Goal: Transaction & Acquisition: Obtain resource

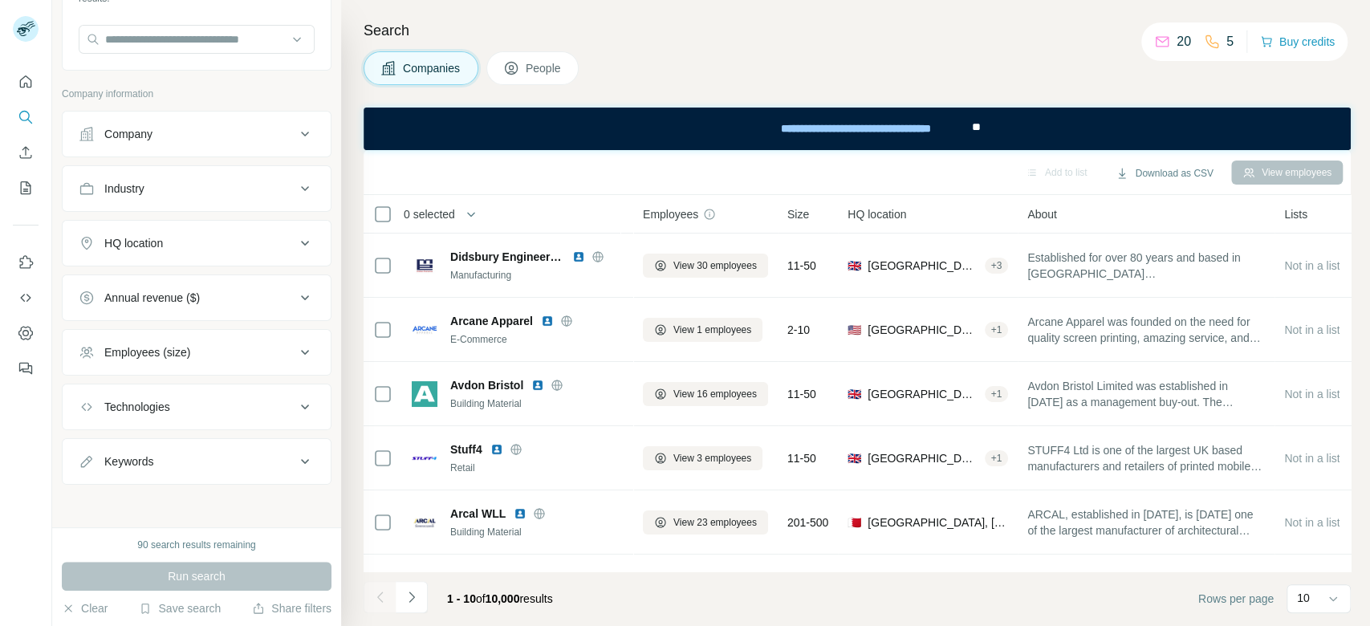
click at [199, 207] on div "Industry" at bounding box center [197, 188] width 270 height 47
click at [258, 39] on input "text" at bounding box center [197, 39] width 236 height 29
paste input "**********"
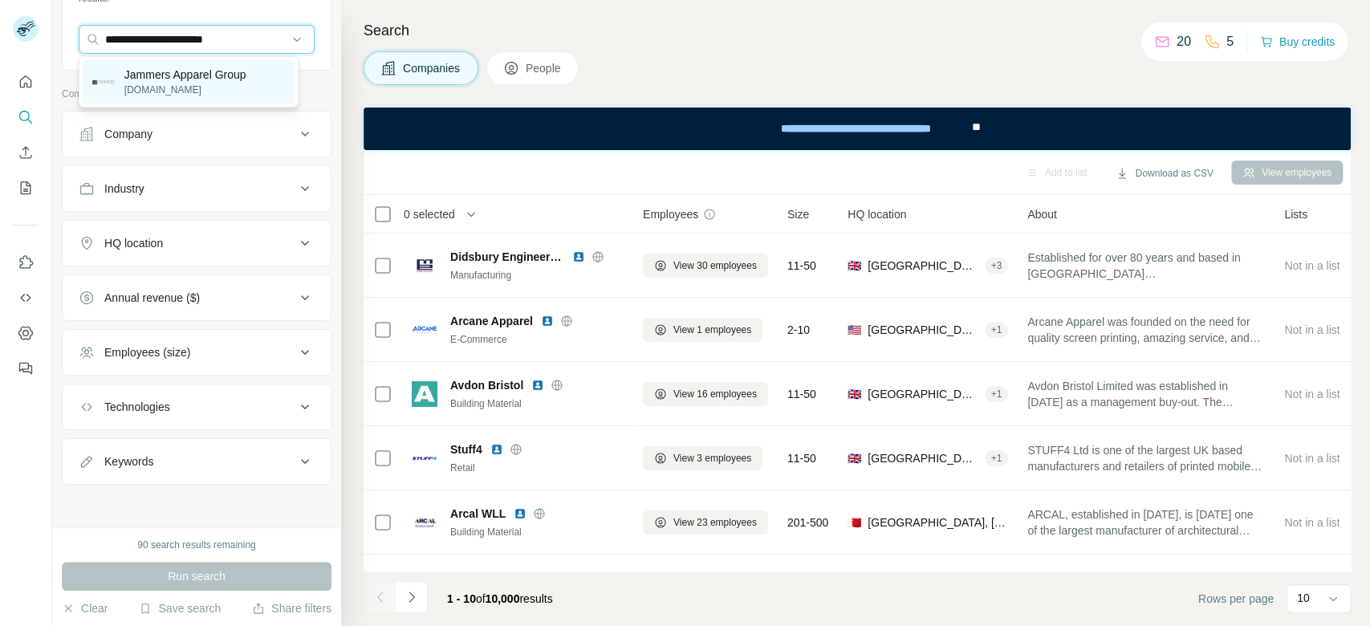
type input "**********"
click at [206, 78] on p "Jammers Apparel Group" at bounding box center [185, 75] width 122 height 16
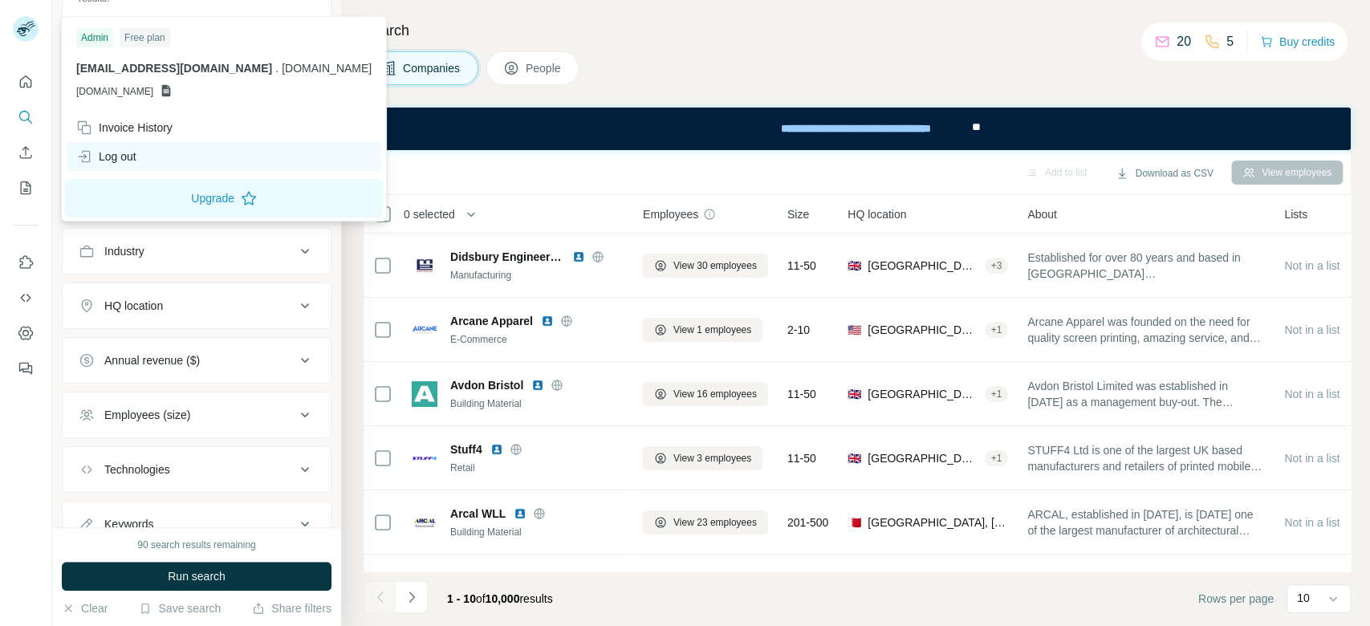
click at [131, 157] on div "Log out" at bounding box center [106, 156] width 60 height 16
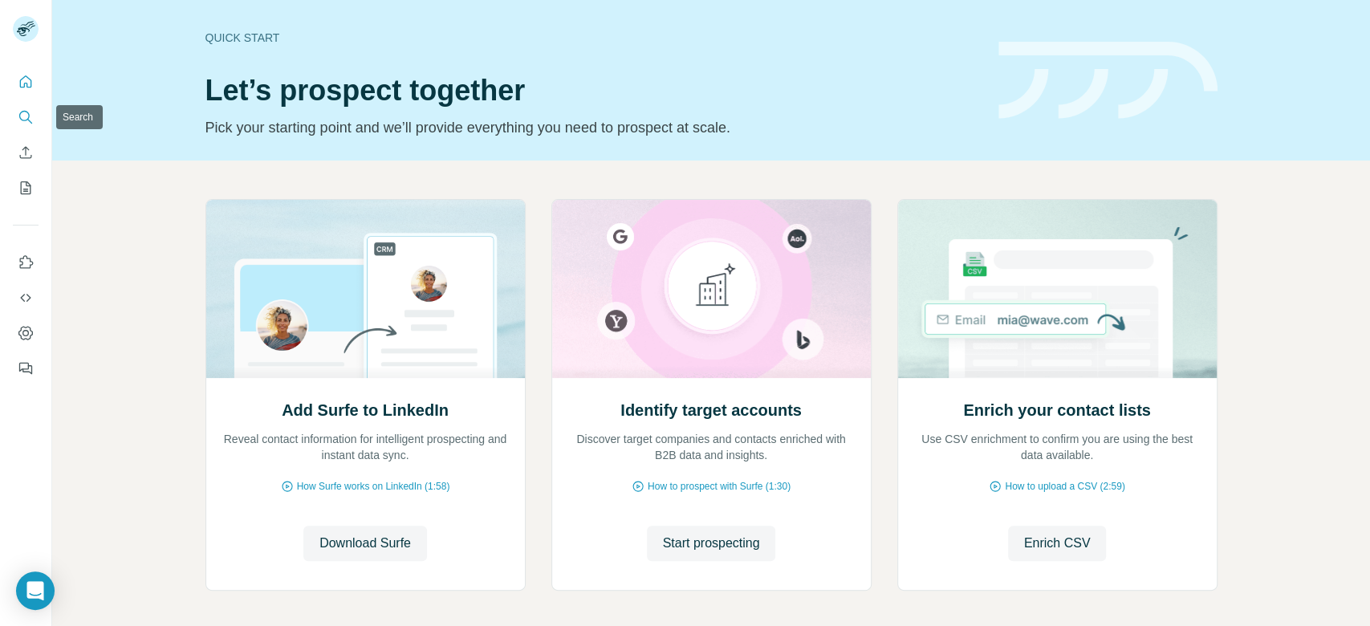
click at [31, 119] on icon "Search" at bounding box center [26, 117] width 16 height 16
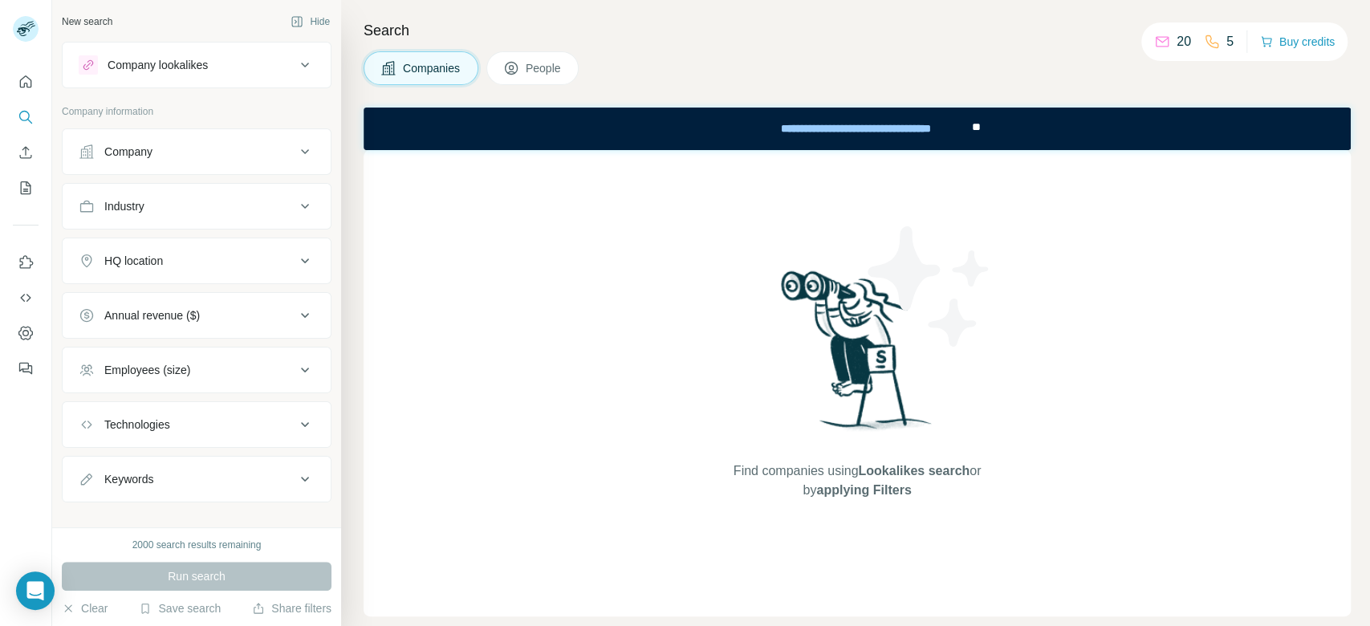
click at [215, 69] on div "Company lookalikes" at bounding box center [187, 64] width 217 height 19
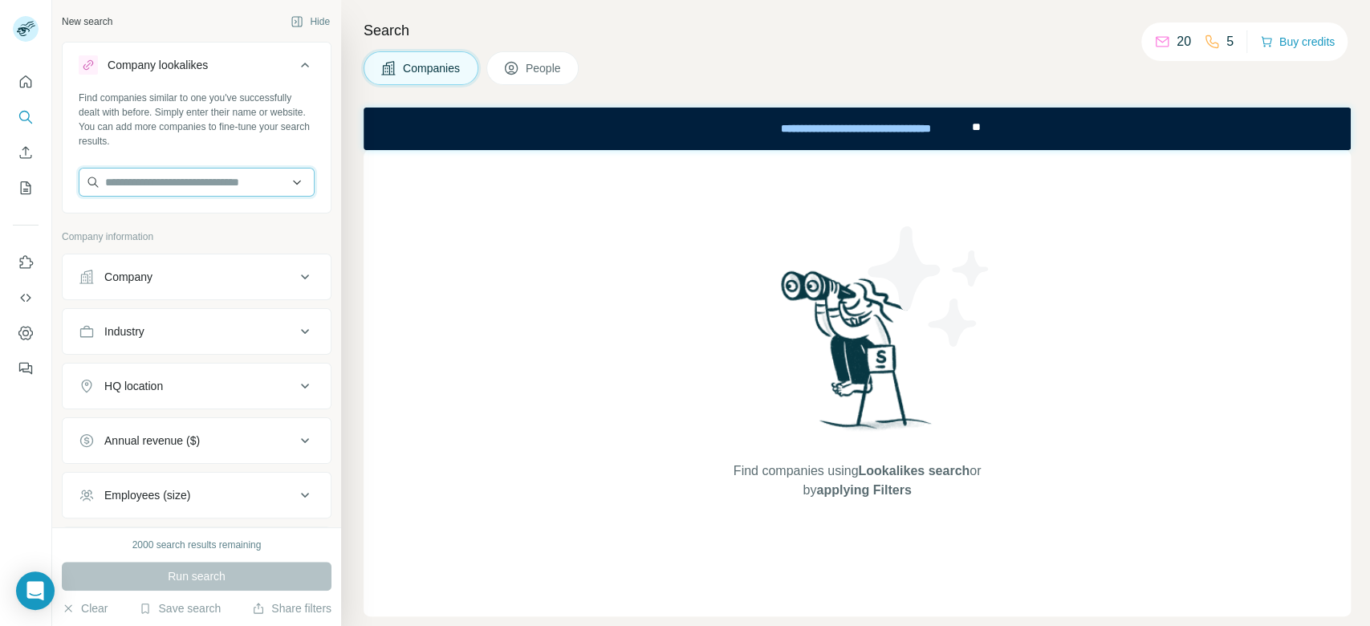
click at [165, 183] on input "text" at bounding box center [197, 182] width 236 height 29
paste input "**********"
type input "**********"
click at [188, 217] on div "Loading..." at bounding box center [189, 220] width 212 height 32
click at [191, 183] on input "text" at bounding box center [197, 182] width 236 height 29
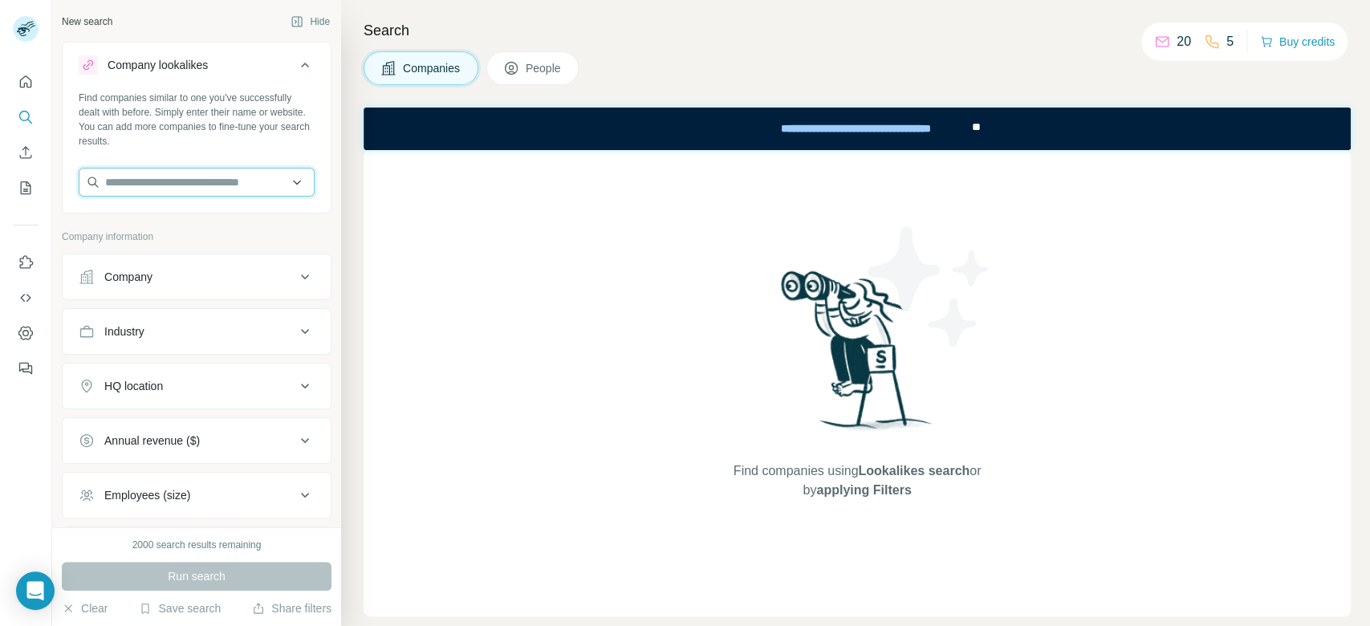
paste input "**********"
type input "**********"
click at [202, 217] on p "Jammers Apparel Group" at bounding box center [185, 218] width 122 height 16
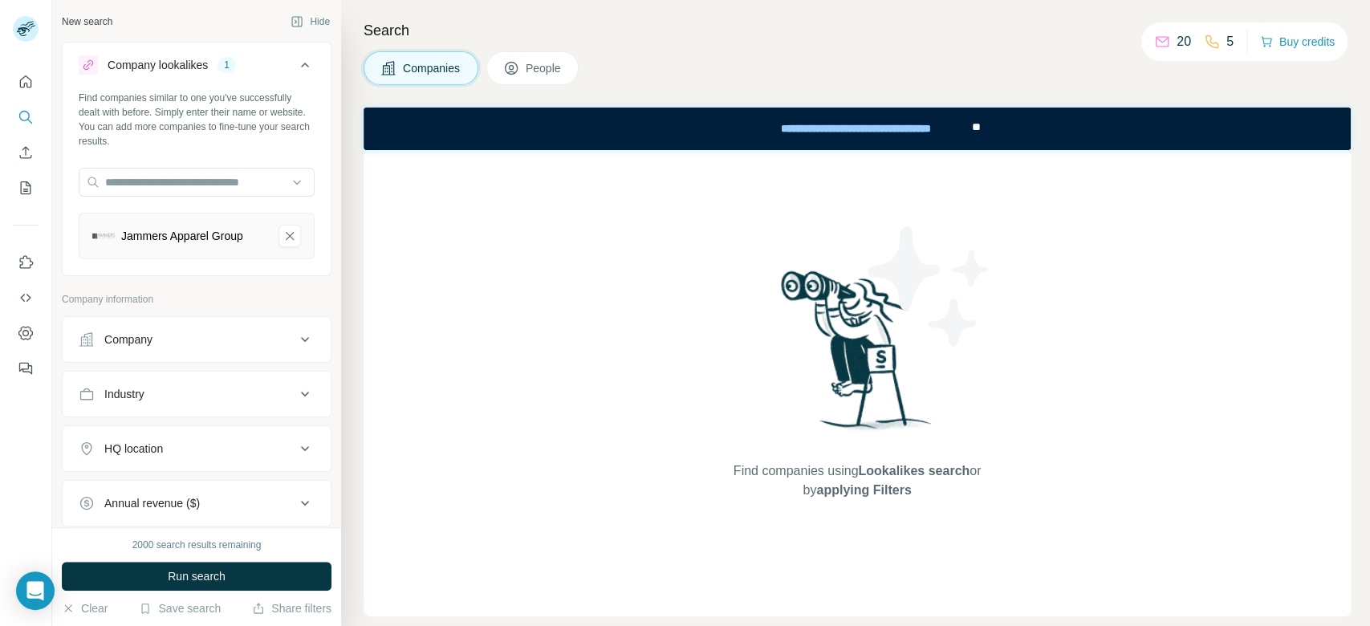
click at [250, 454] on div "HQ location" at bounding box center [187, 449] width 217 height 16
click at [254, 486] on input "text" at bounding box center [197, 488] width 236 height 29
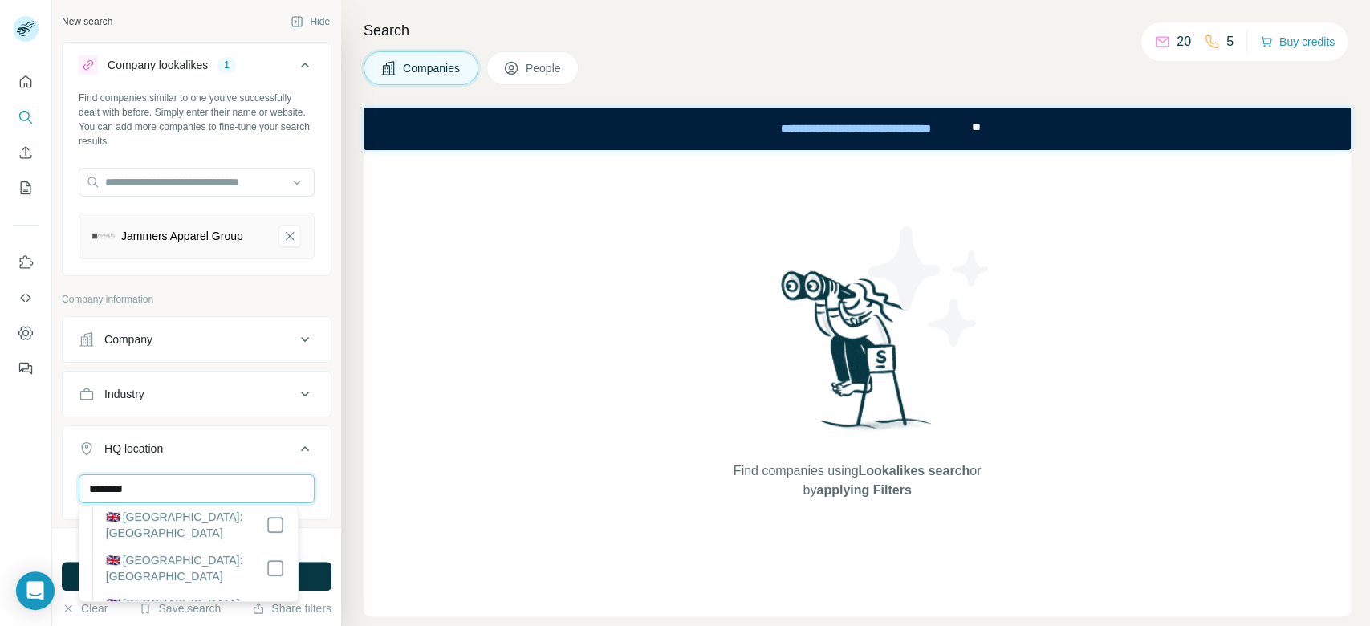
scroll to position [169, 0]
click at [250, 487] on input "**********" at bounding box center [197, 488] width 236 height 29
type input "**********"
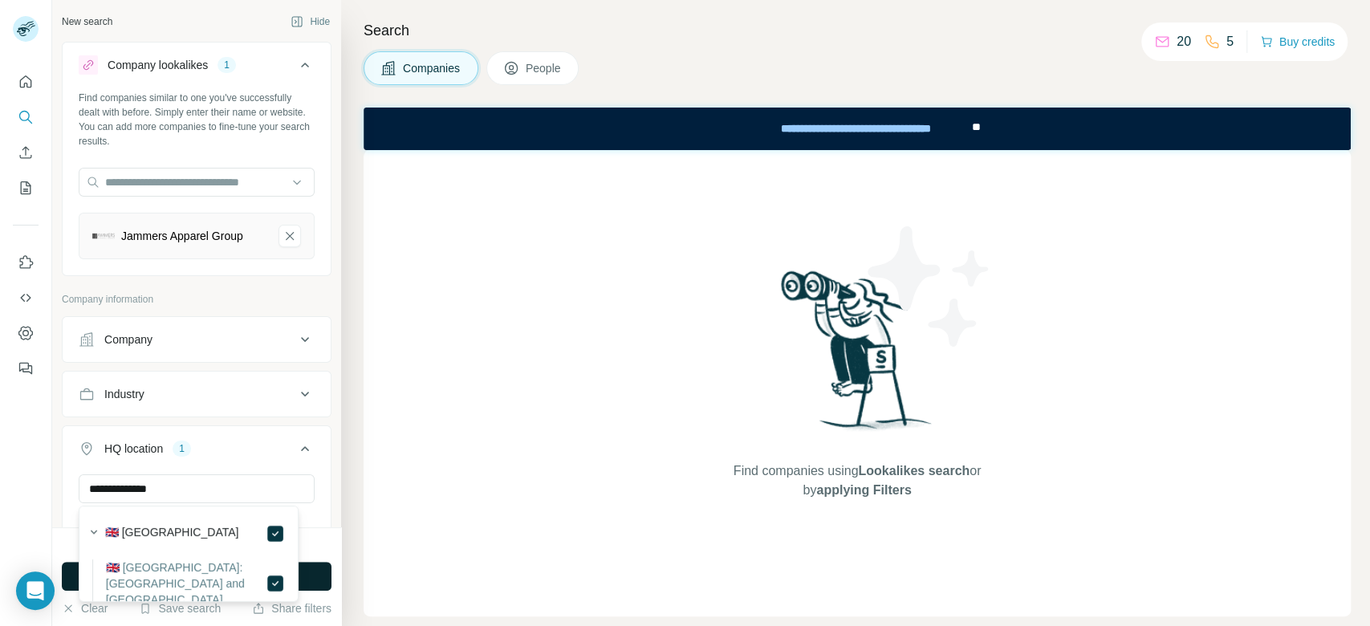
click at [308, 579] on button "Run search" at bounding box center [197, 576] width 270 height 29
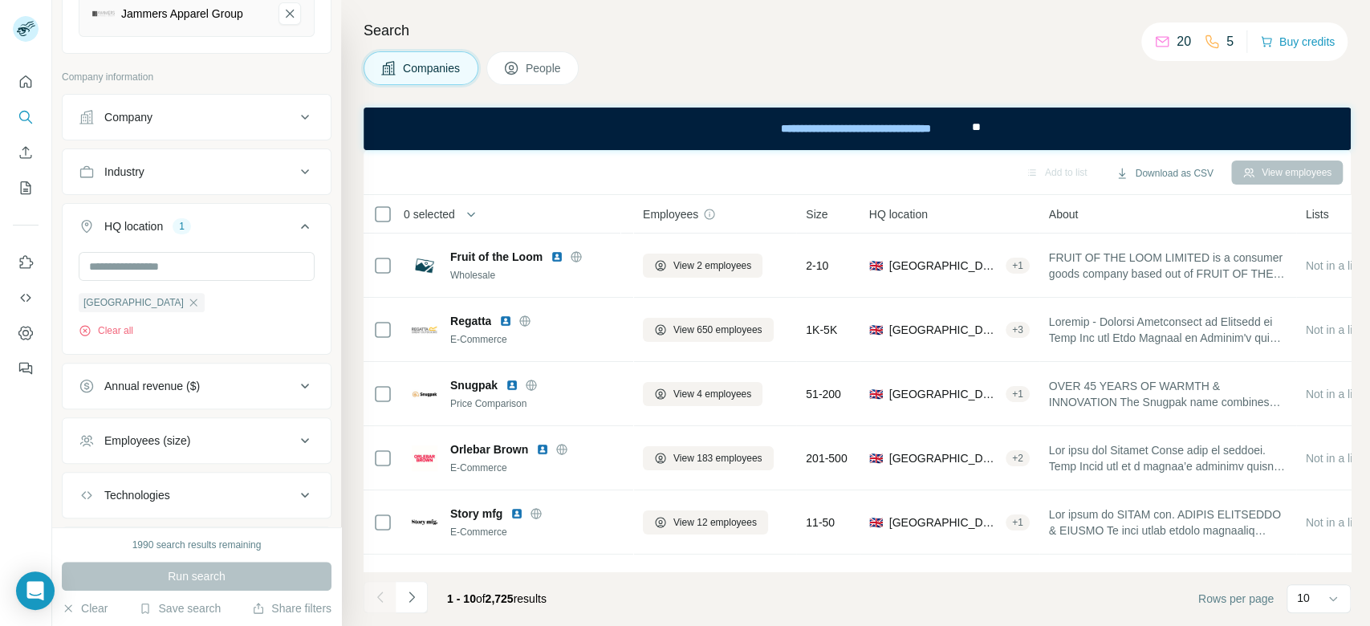
scroll to position [223, 0]
click at [295, 433] on icon at bounding box center [304, 439] width 19 height 19
click at [295, 389] on icon at bounding box center [304, 383] width 19 height 19
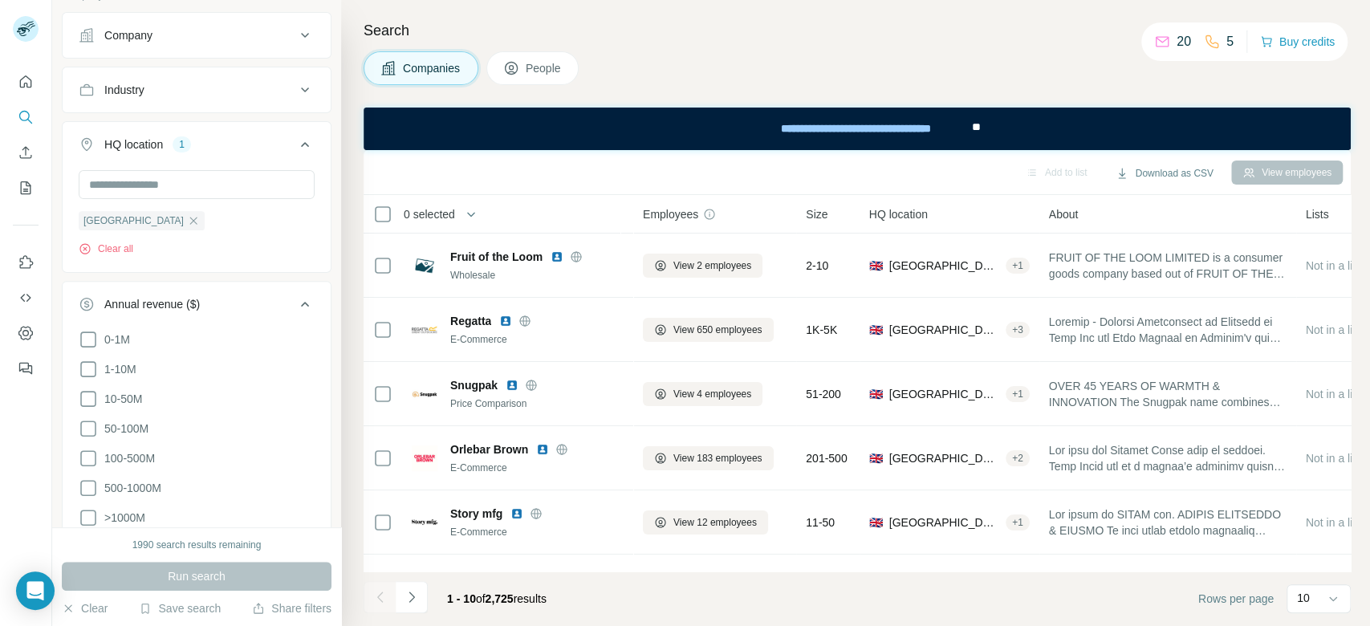
scroll to position [327, 0]
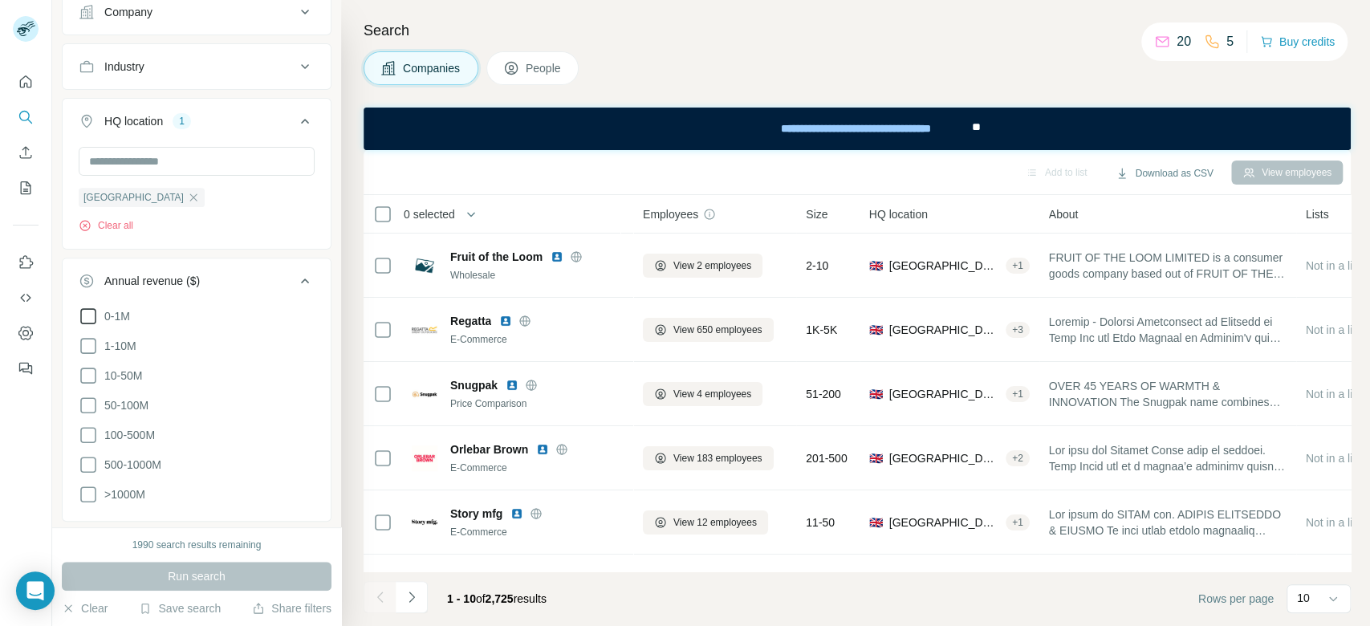
click at [116, 311] on span "0-1M" at bounding box center [114, 316] width 32 height 16
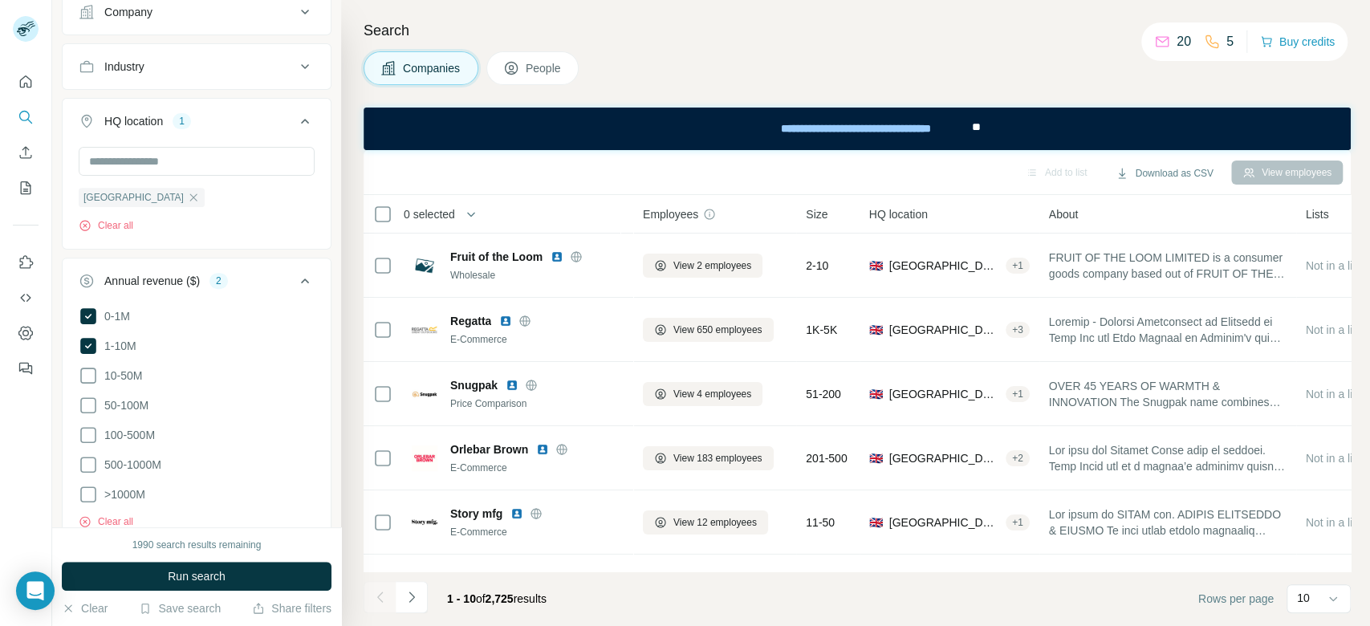
click at [269, 575] on button "Run search" at bounding box center [197, 576] width 270 height 29
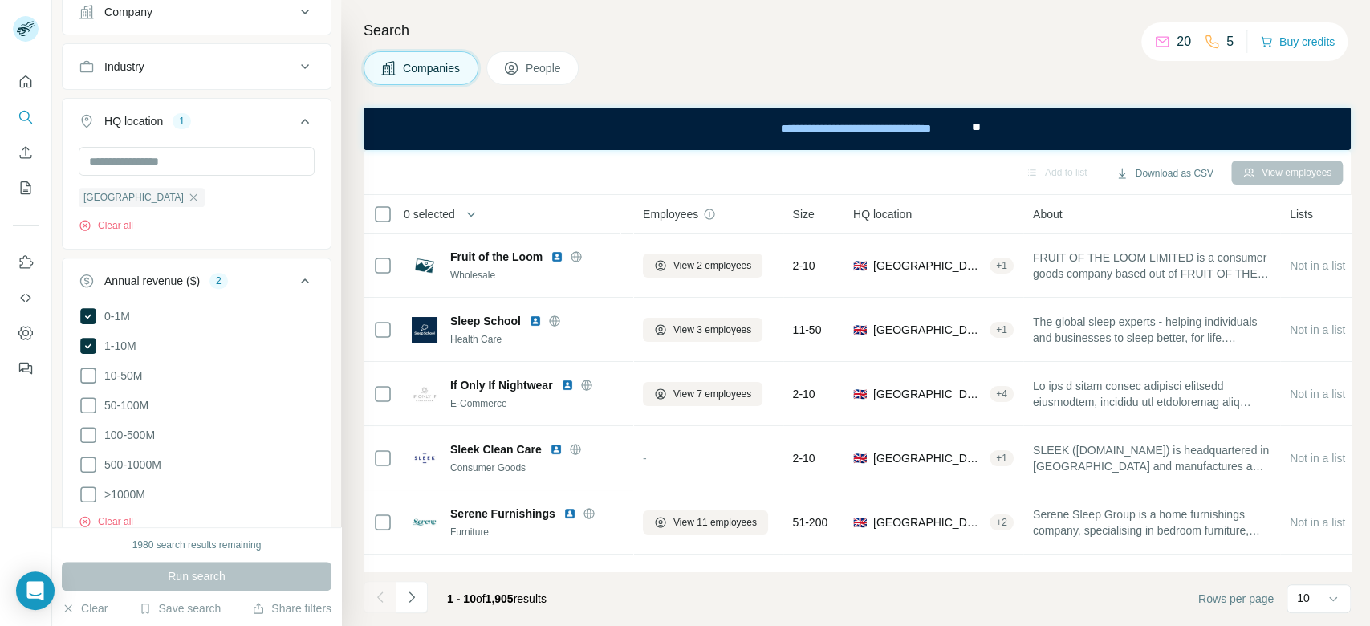
click at [351, 108] on div "Search Companies People Add to list Download as CSV View employees 0 selected C…" at bounding box center [855, 313] width 1029 height 626
click at [1318, 602] on div "10" at bounding box center [1317, 598] width 40 height 16
click at [1303, 485] on div "60" at bounding box center [1319, 475] width 56 height 29
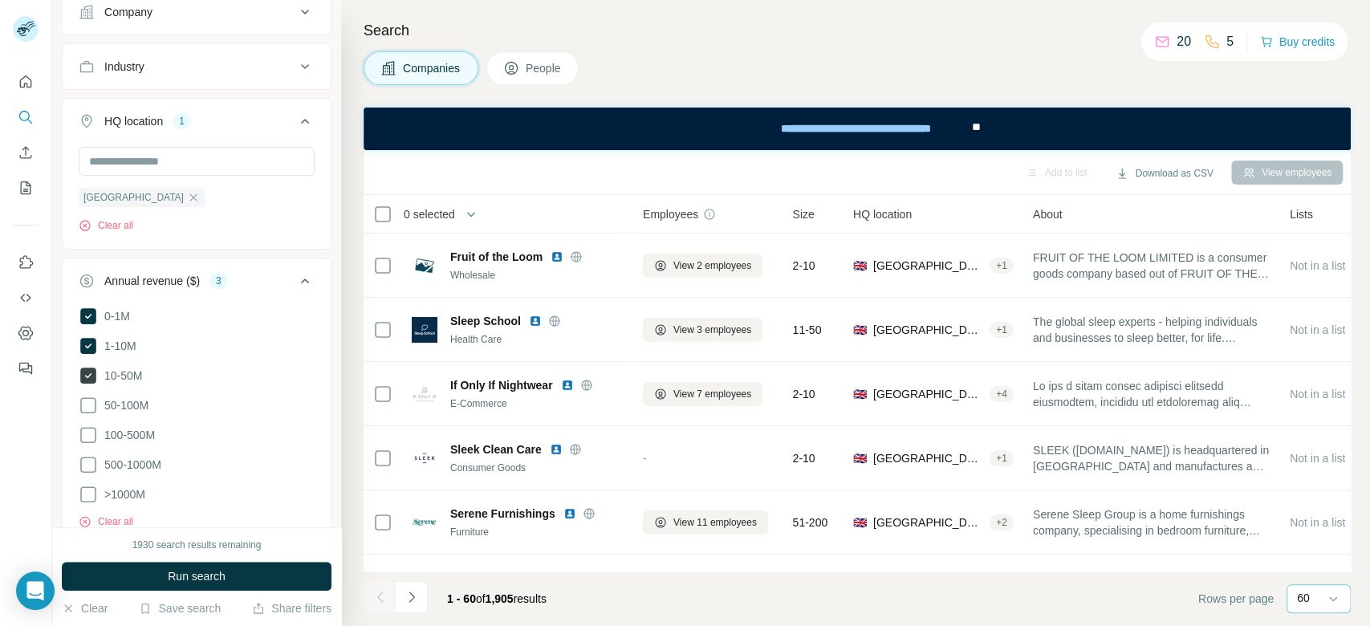
click at [126, 376] on span "10-50M" at bounding box center [120, 376] width 44 height 16
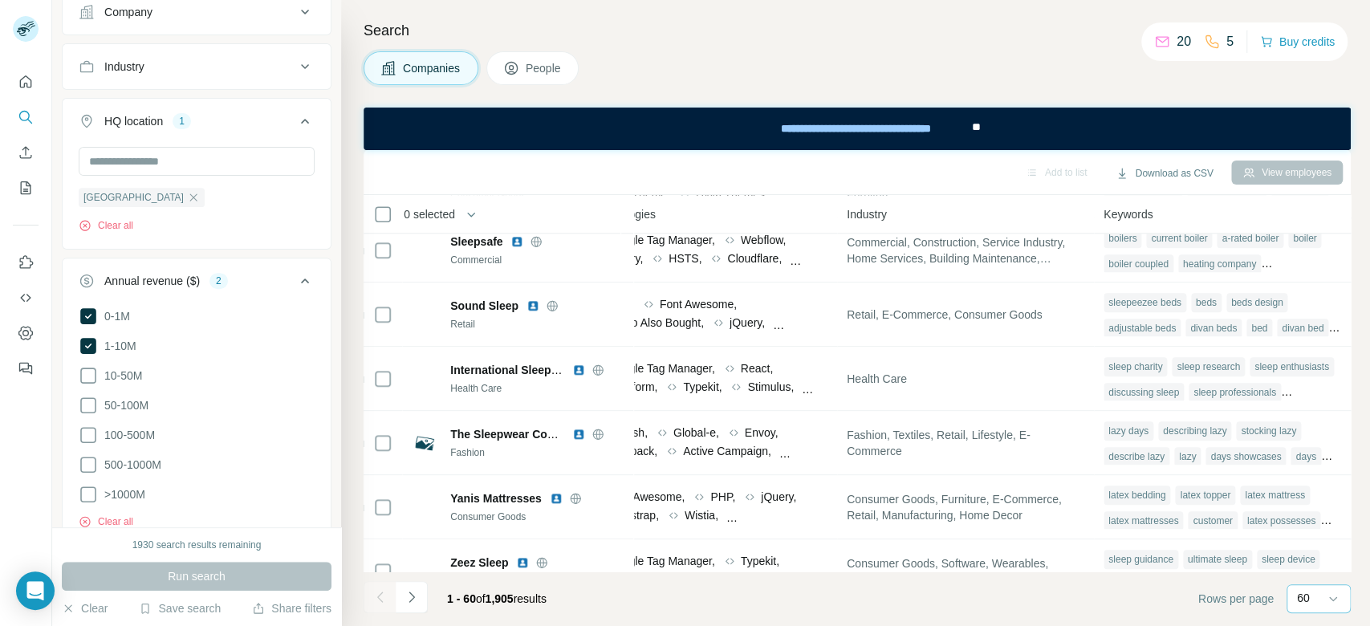
scroll to position [0, 961]
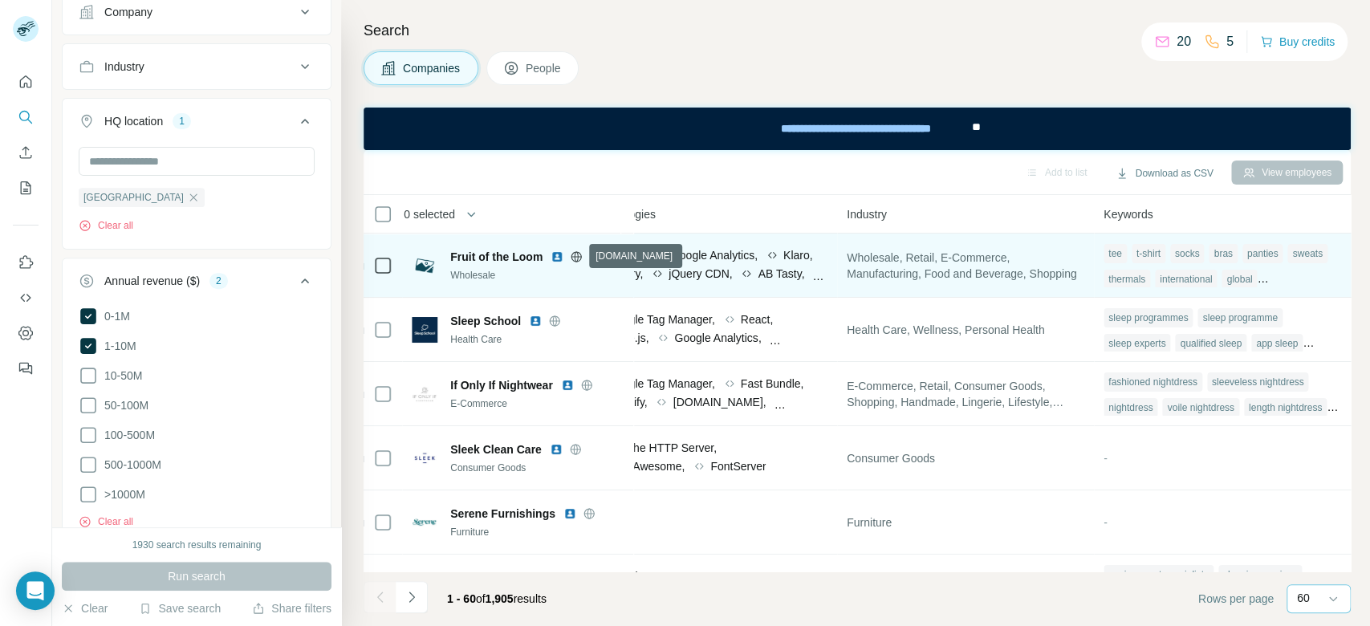
click at [579, 257] on icon at bounding box center [576, 256] width 13 height 13
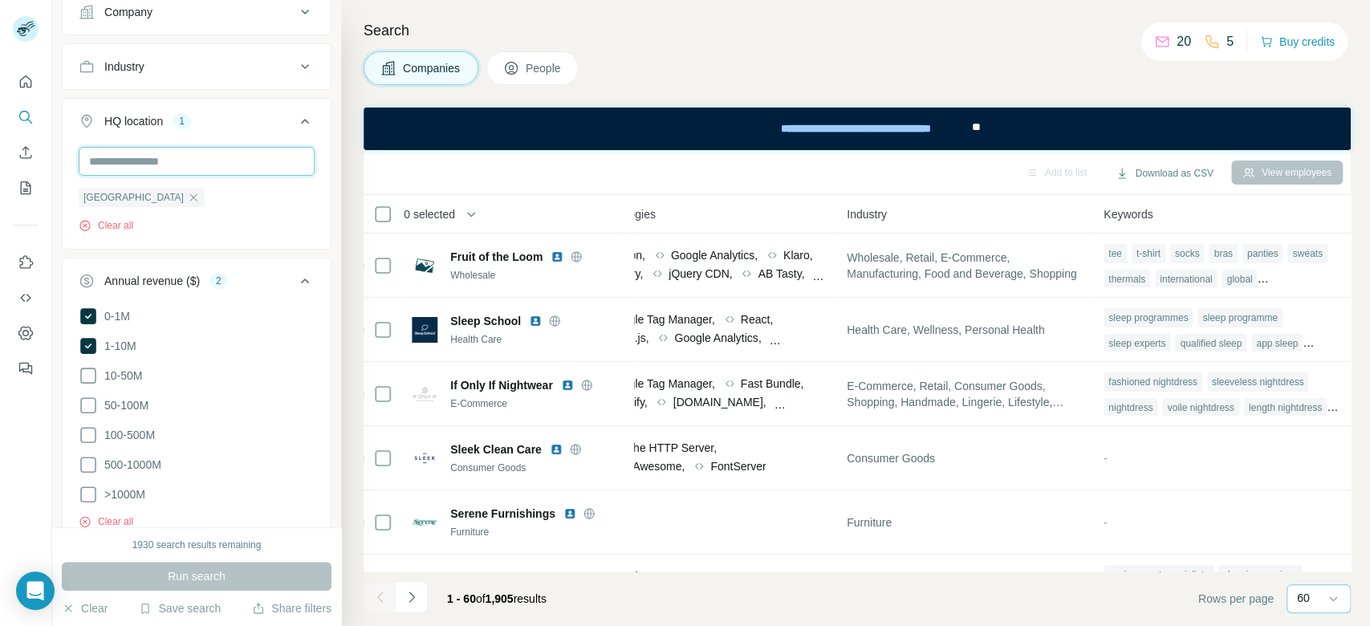
click at [173, 158] on input "text" at bounding box center [197, 161] width 236 height 29
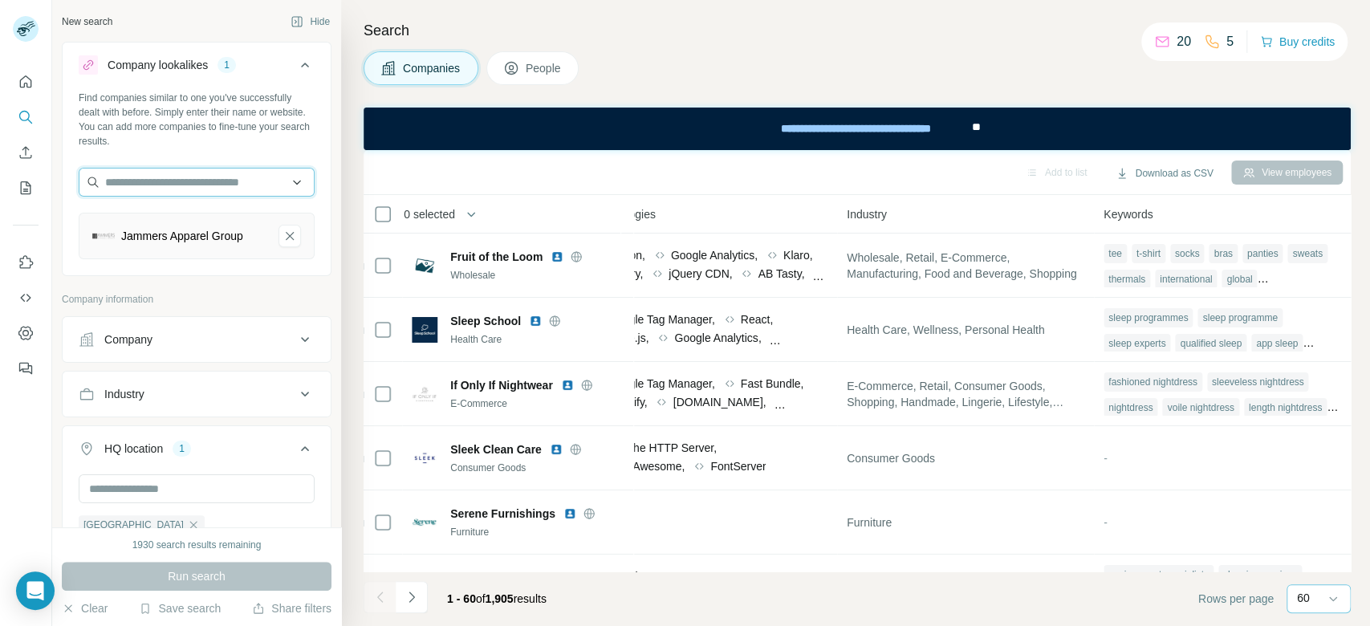
click at [234, 185] on input "text" at bounding box center [197, 182] width 236 height 29
paste input "**********"
type input "**********"
click at [260, 217] on div "Fruit of the Loom fruitoftheloom.com" at bounding box center [189, 225] width 212 height 43
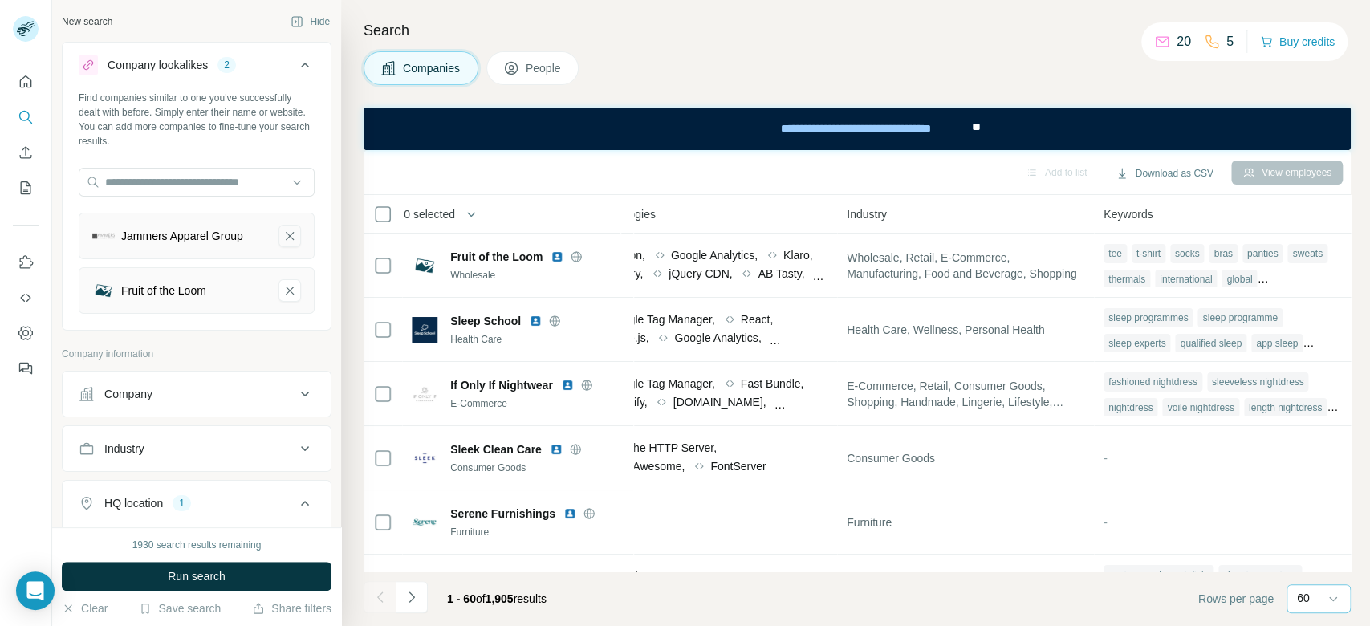
click at [283, 235] on icon "Jammers Apparel Group-remove-button" at bounding box center [290, 236] width 14 height 16
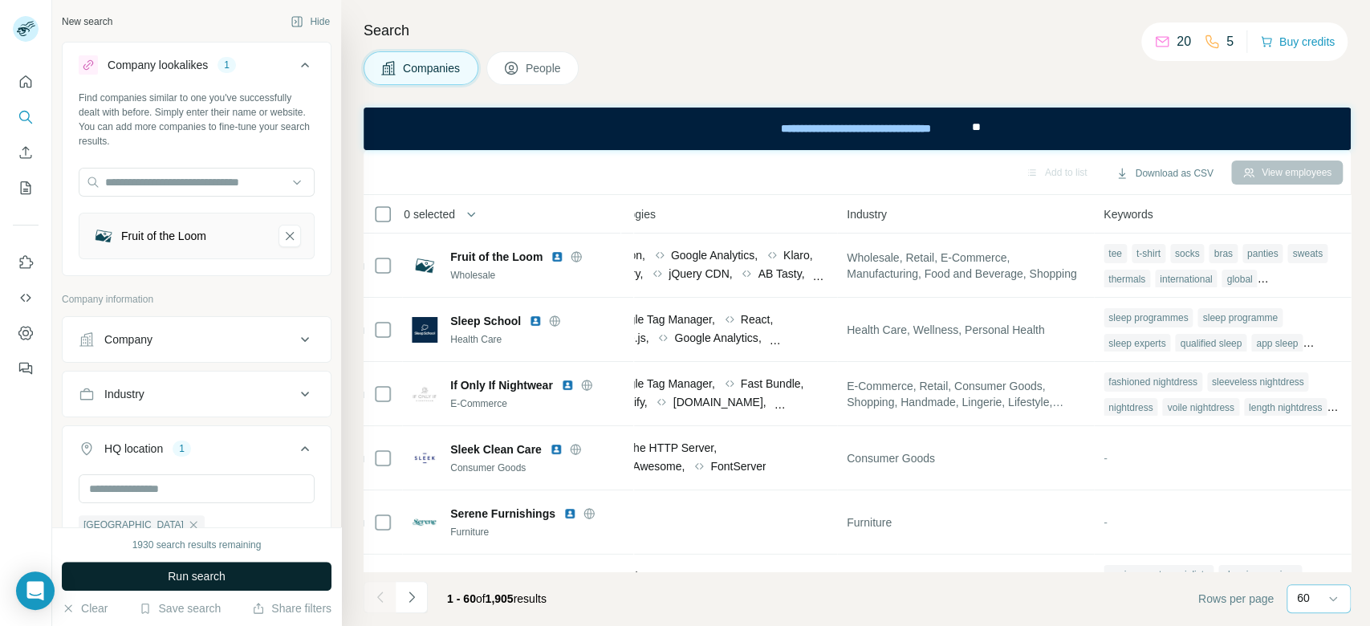
click at [254, 582] on button "Run search" at bounding box center [197, 576] width 270 height 29
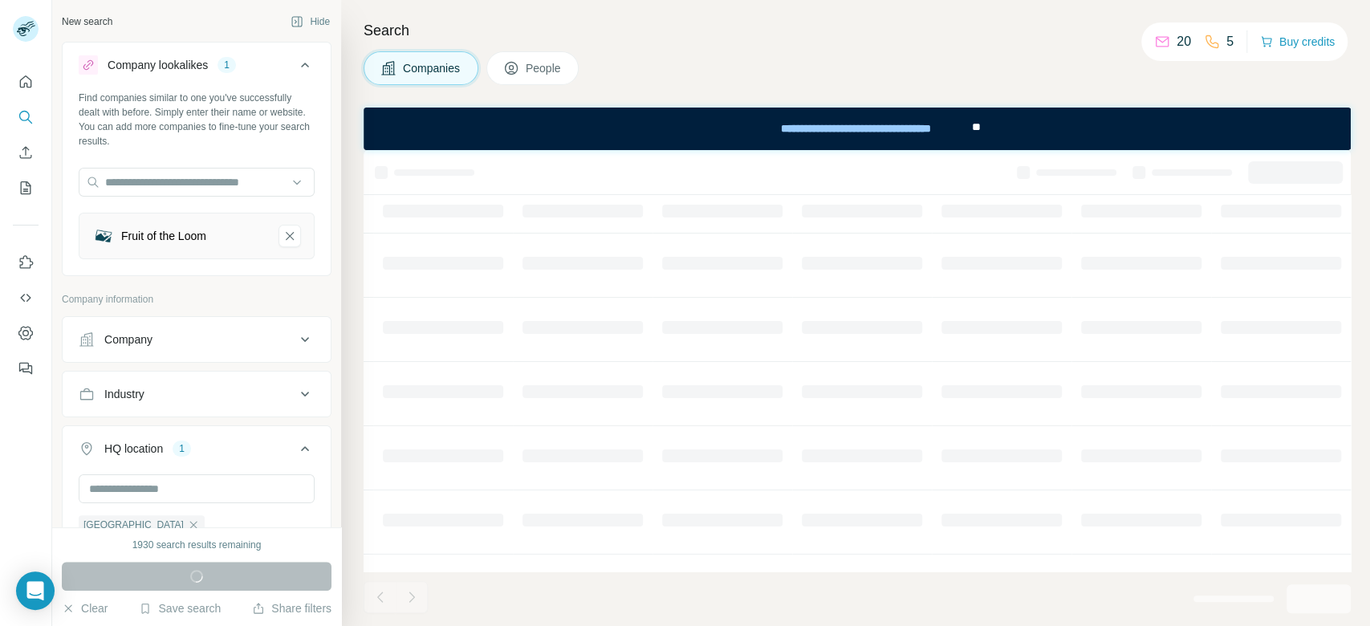
scroll to position [0, 550]
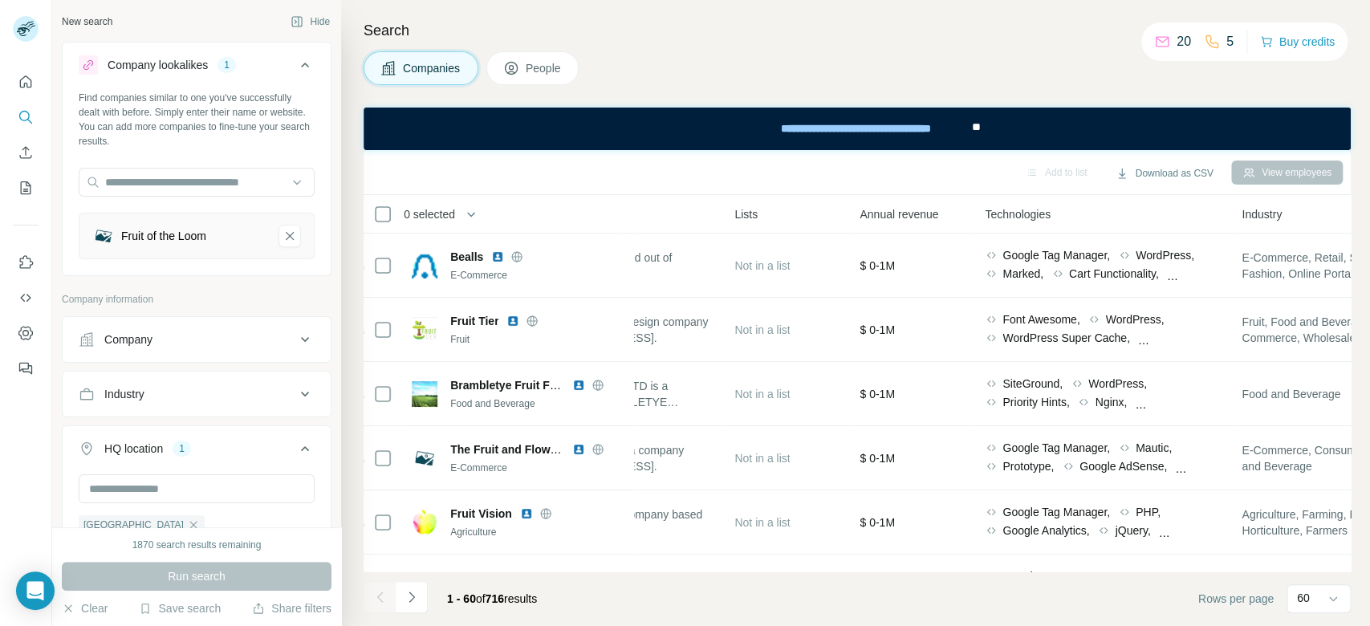
scroll to position [461, 0]
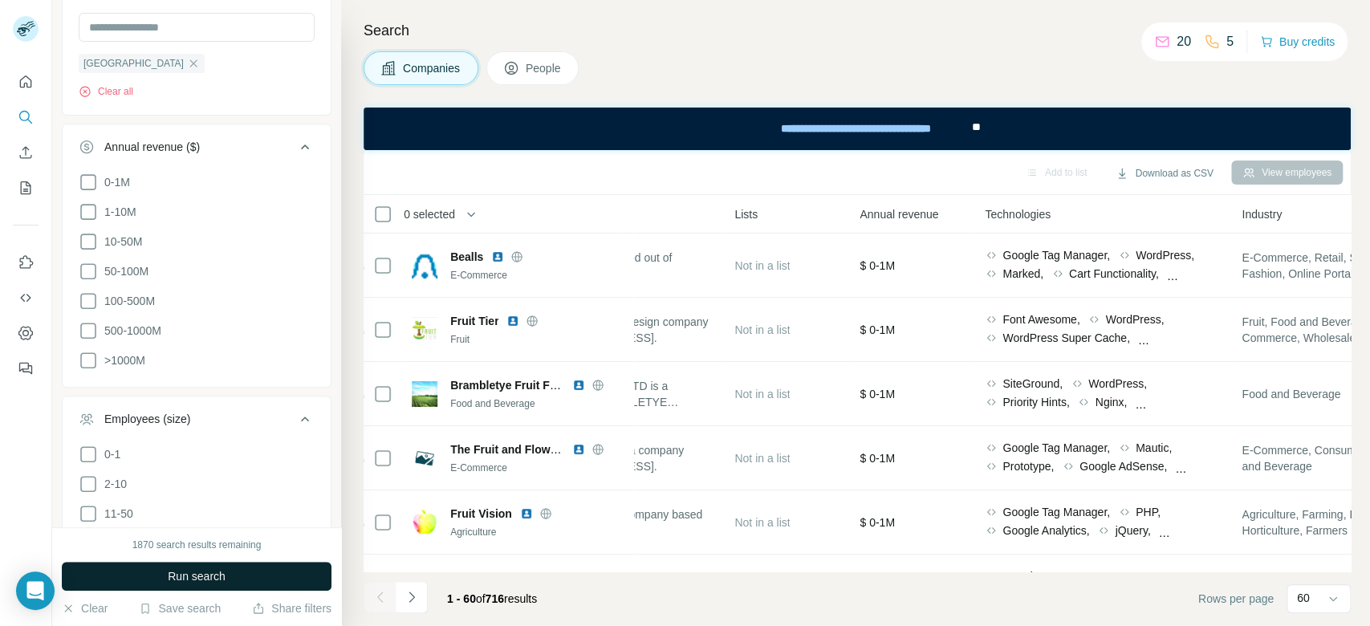
click at [278, 576] on button "Run search" at bounding box center [197, 576] width 270 height 29
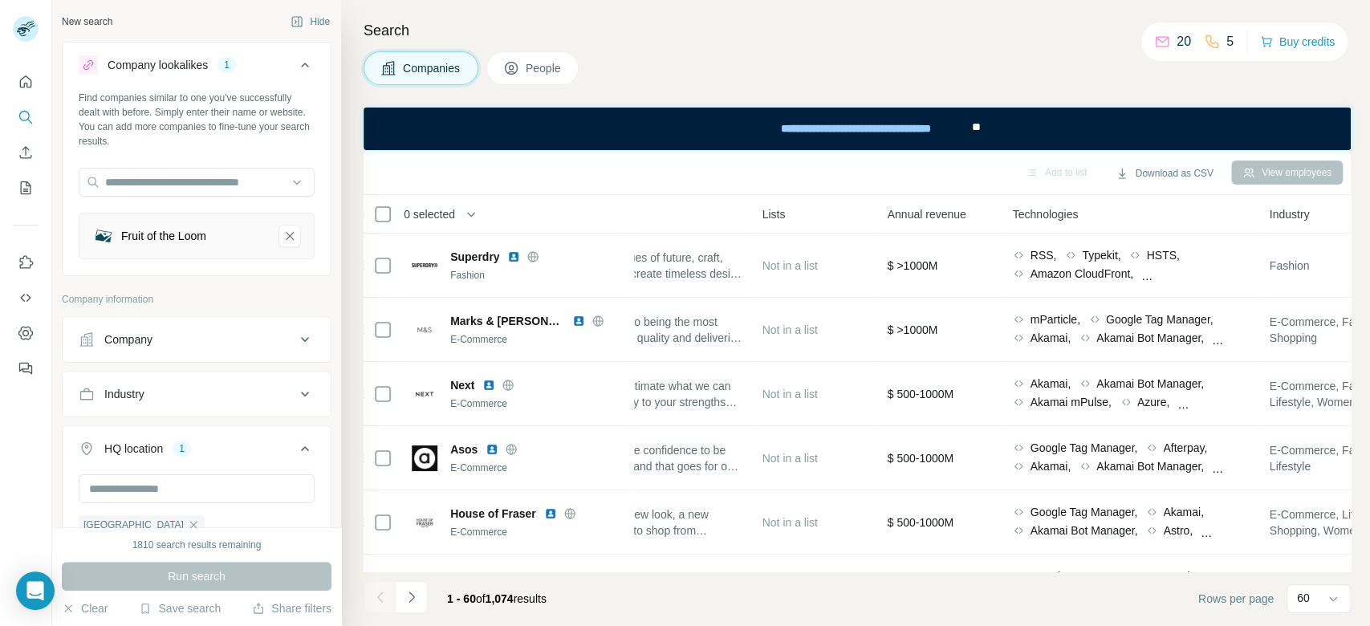
click at [179, 331] on div "Company" at bounding box center [187, 339] width 217 height 16
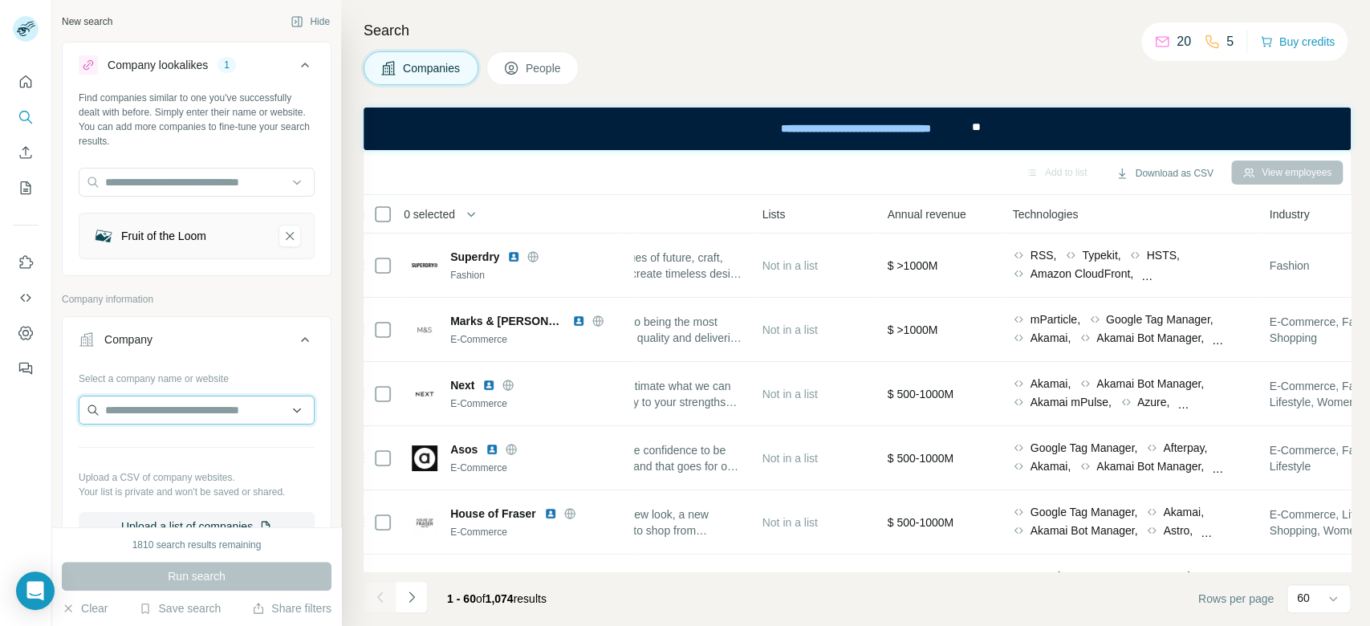
click at [202, 414] on input "text" at bounding box center [197, 410] width 236 height 29
paste input "**********"
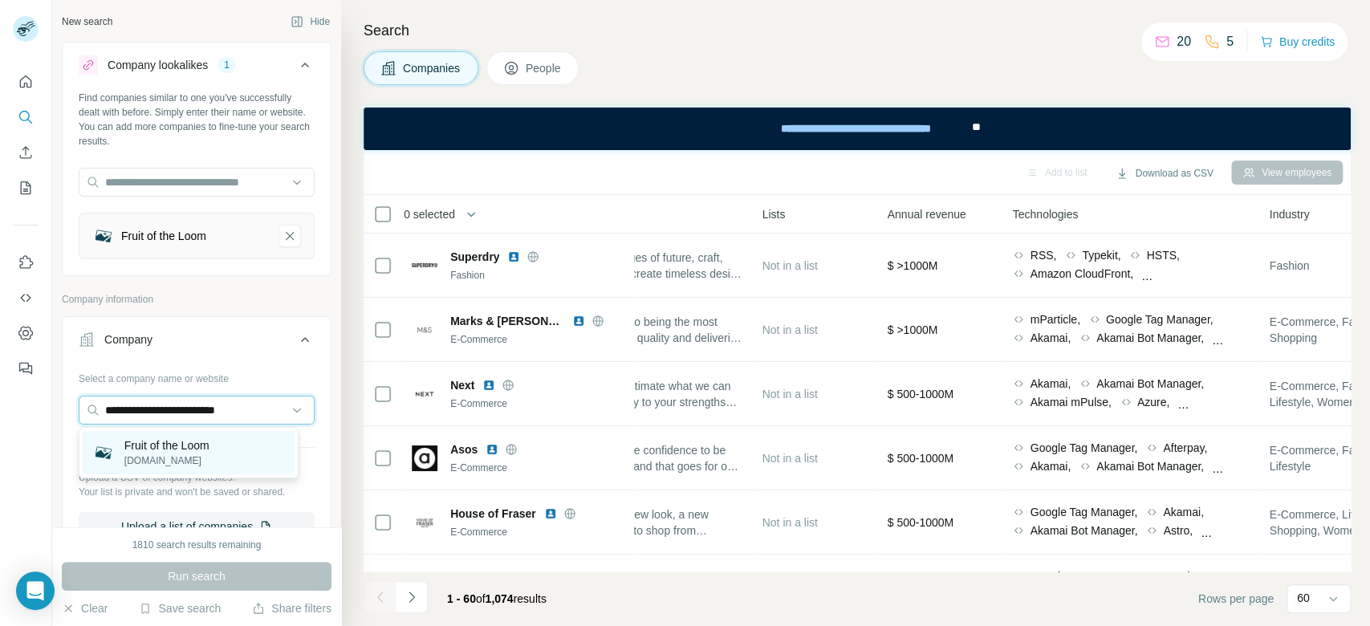
type input "**********"
click at [221, 446] on div "Fruit of the Loom fruitoftheloom.com" at bounding box center [189, 452] width 212 height 43
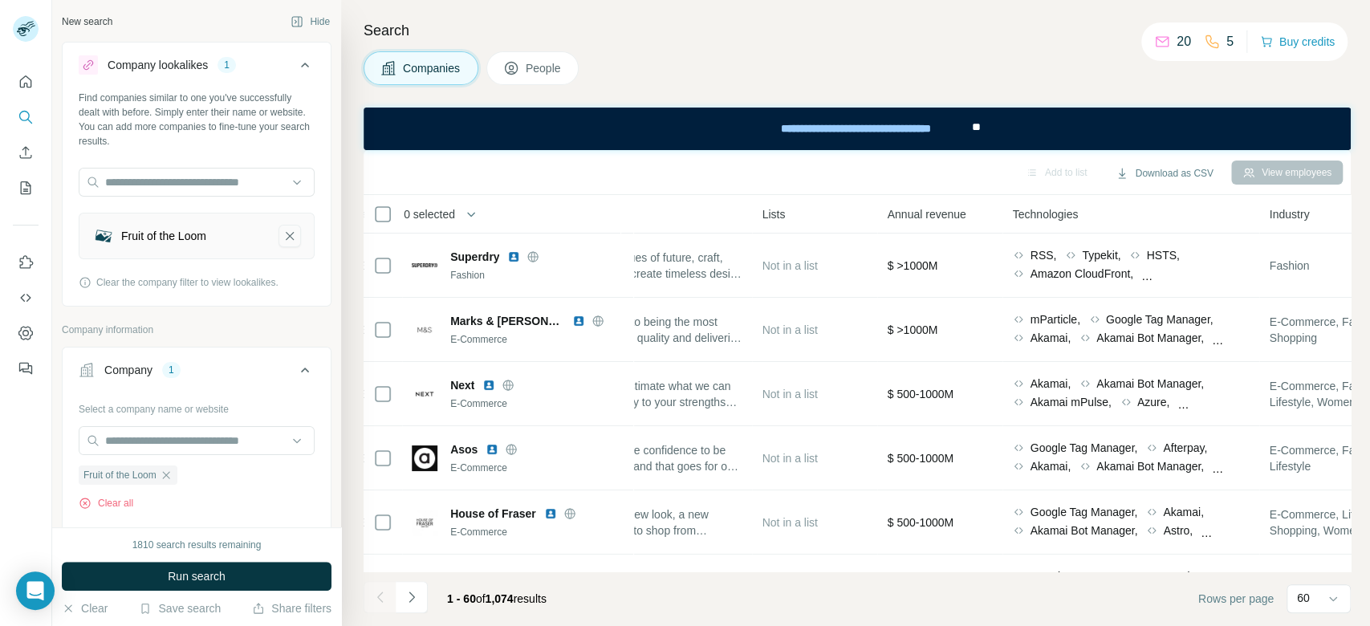
drag, startPoint x: 270, startPoint y: 238, endPoint x: 270, endPoint y: 296, distance: 57.8
click at [283, 239] on icon "Fruit of the Loom-remove-button" at bounding box center [290, 236] width 14 height 16
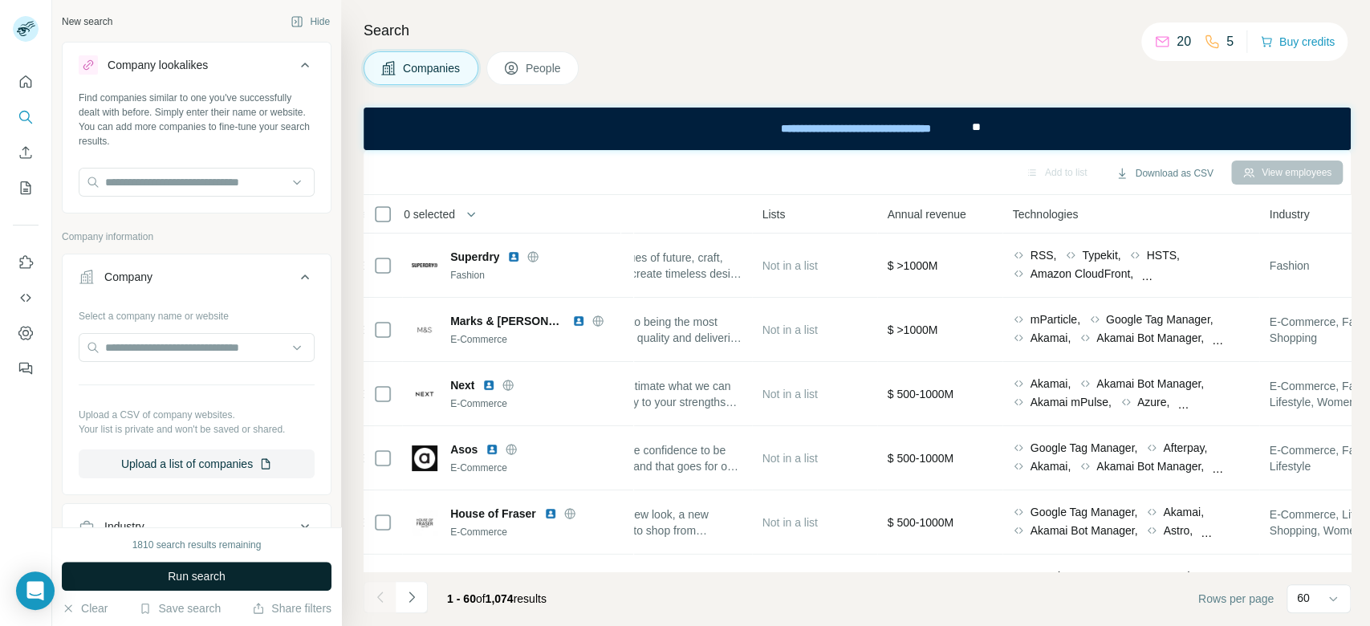
click at [286, 567] on button "Run search" at bounding box center [197, 576] width 270 height 29
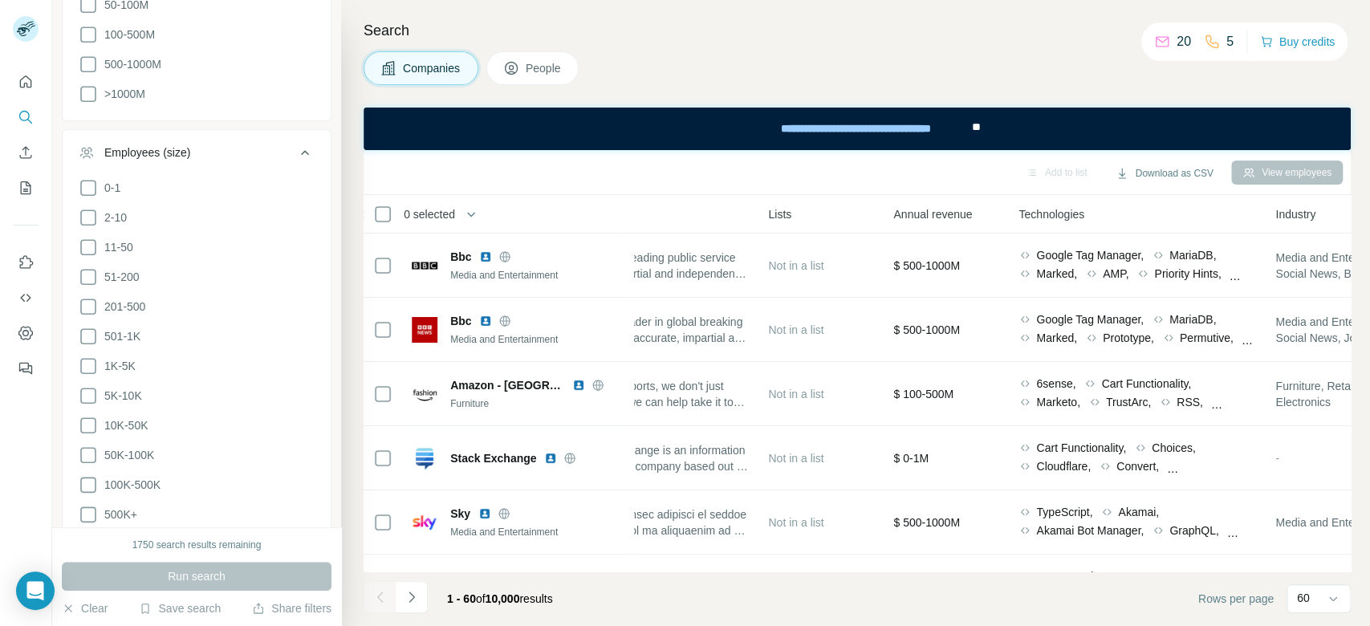
scroll to position [1032, 0]
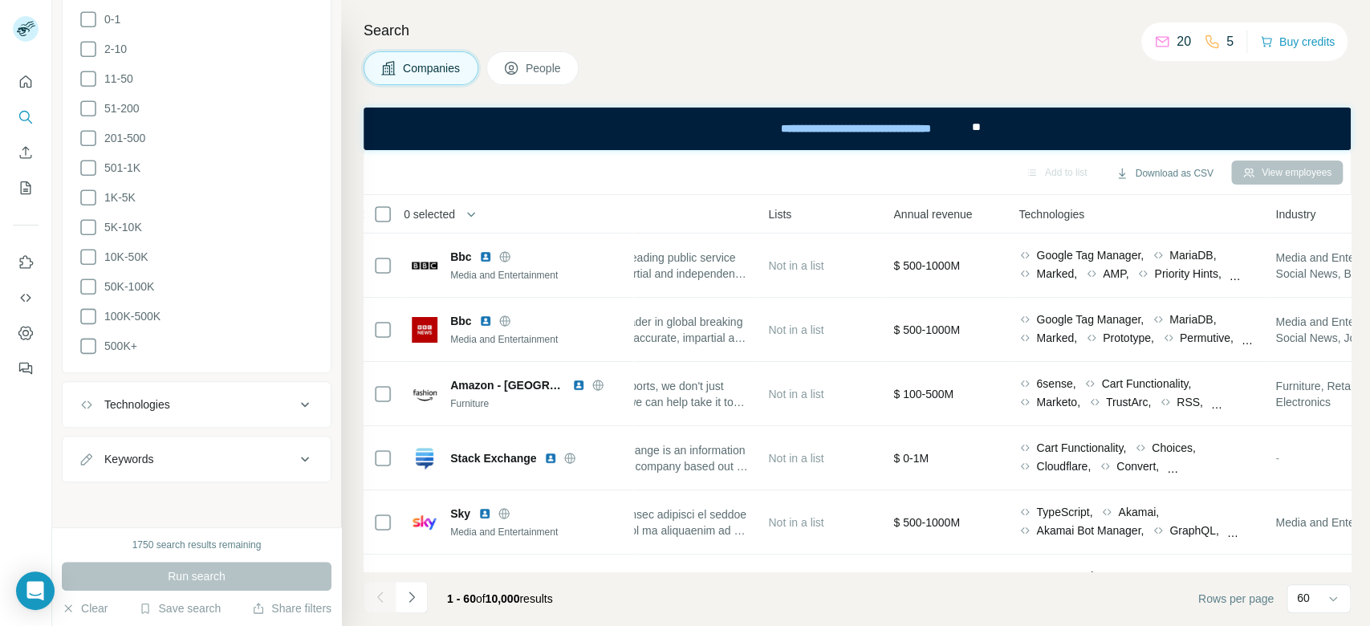
click at [295, 462] on icon at bounding box center [304, 458] width 19 height 19
click at [198, 500] on input "text" at bounding box center [181, 496] width 204 height 29
click at [90, 497] on input "******" at bounding box center [181, 496] width 204 height 29
type input "*******"
click at [294, 497] on icon "button" at bounding box center [302, 496] width 16 height 16
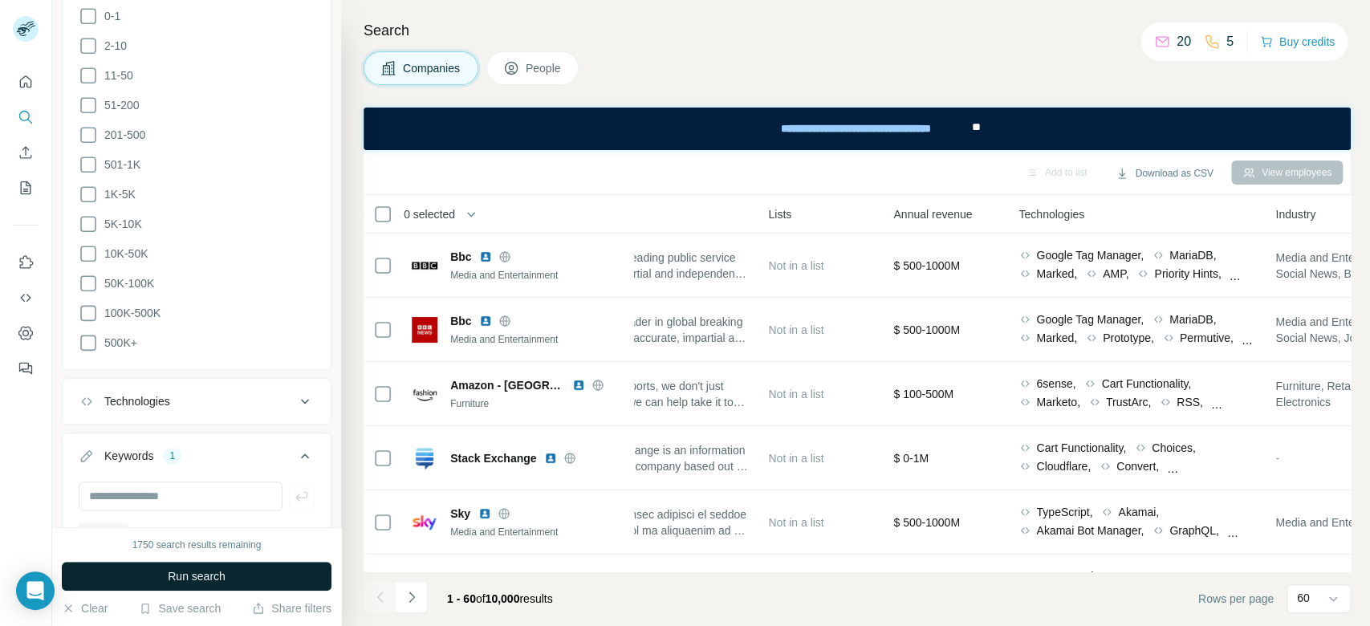
click at [266, 575] on button "Run search" at bounding box center [197, 576] width 270 height 29
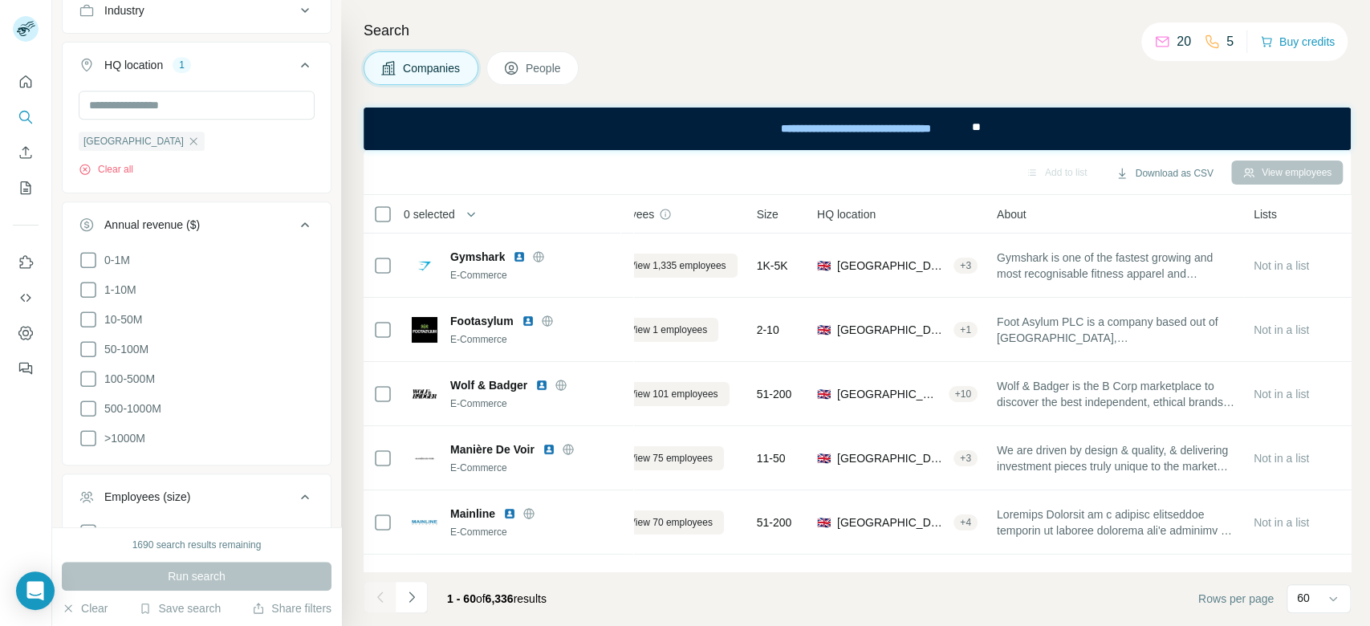
scroll to position [524, 0]
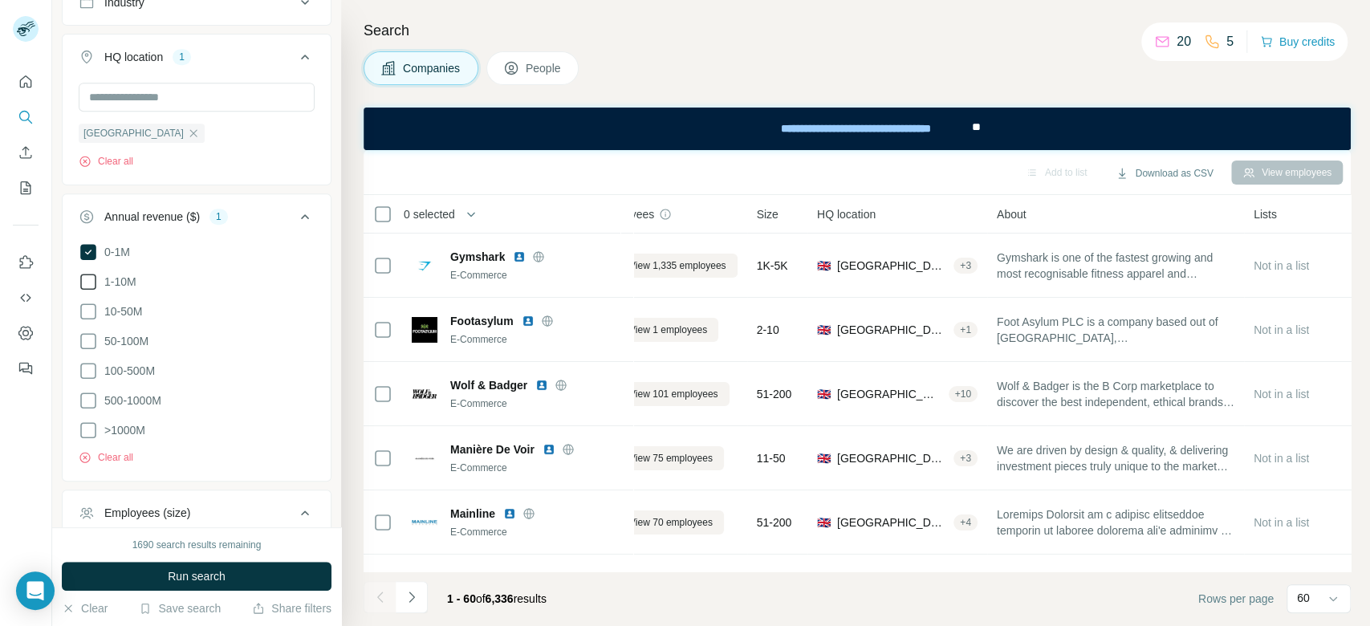
click at [120, 279] on span "1-10M" at bounding box center [117, 282] width 39 height 16
click at [275, 575] on button "Run search" at bounding box center [197, 576] width 270 height 29
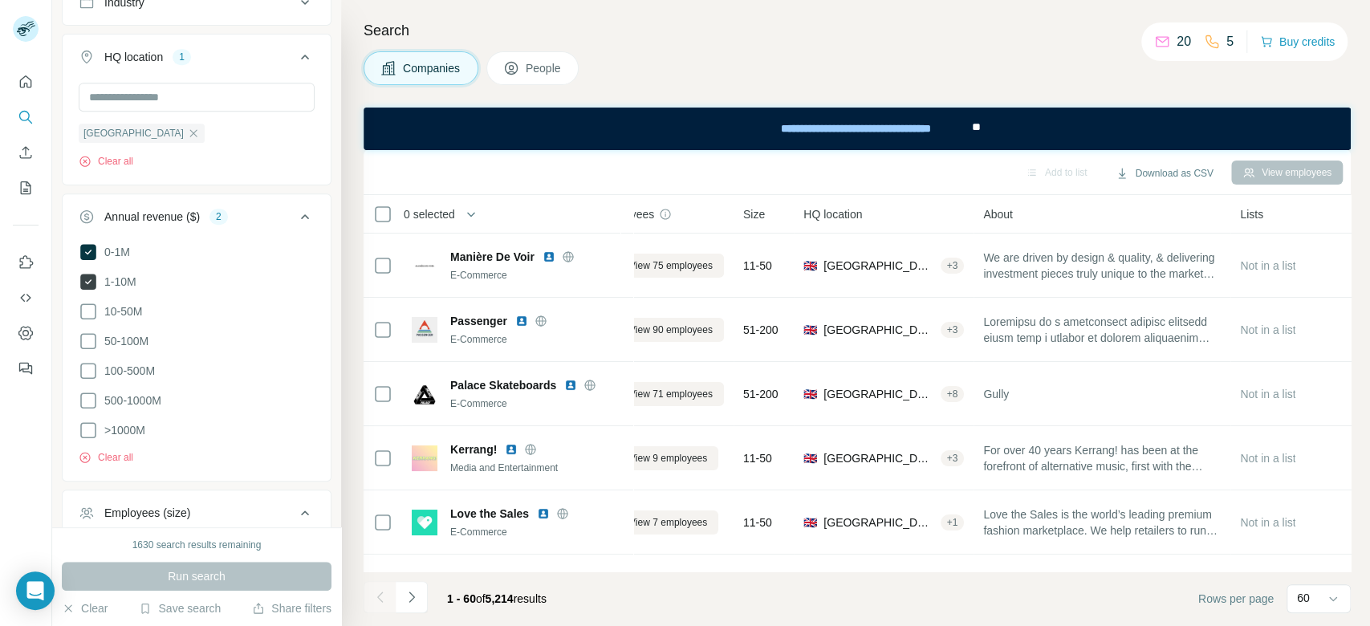
click at [124, 279] on span "1-10M" at bounding box center [117, 282] width 39 height 16
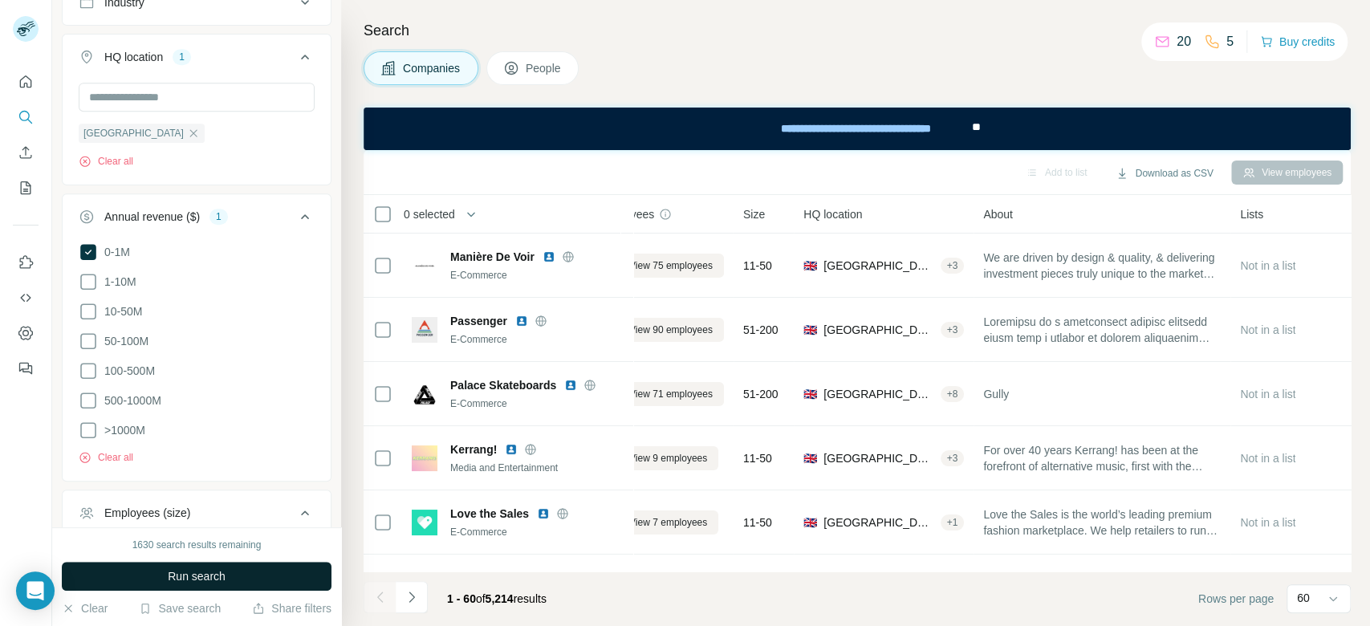
click at [246, 579] on button "Run search" at bounding box center [197, 576] width 270 height 29
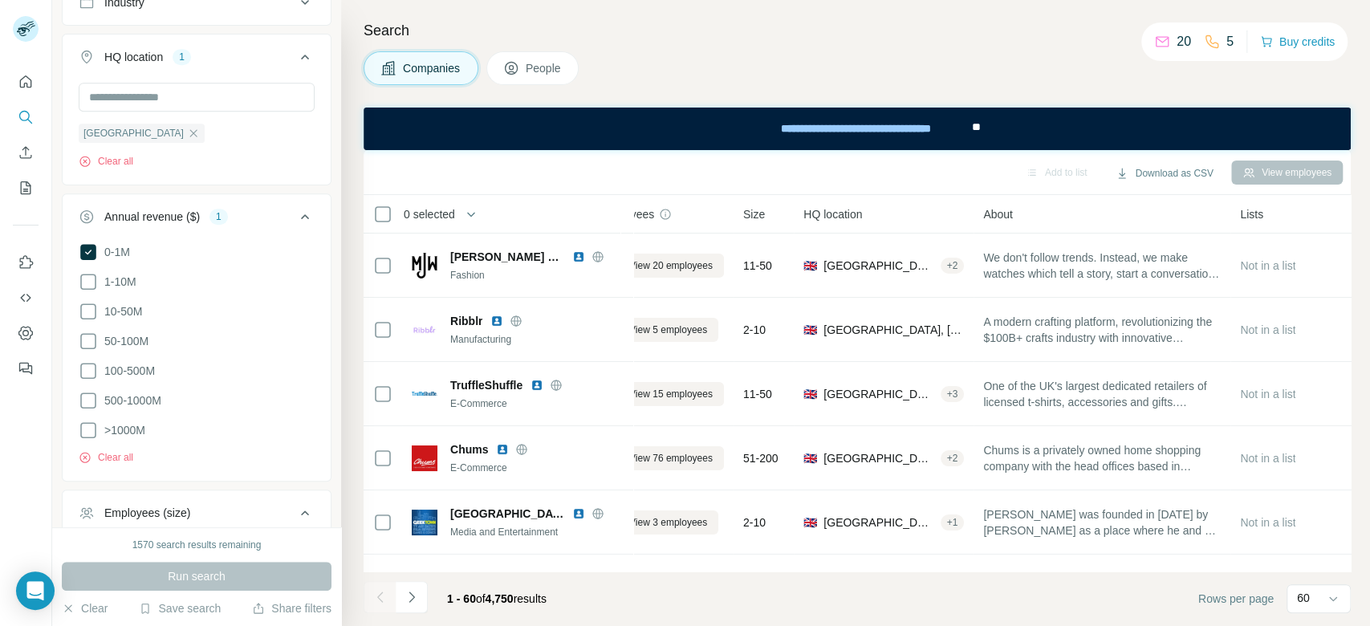
scroll to position [0, 898]
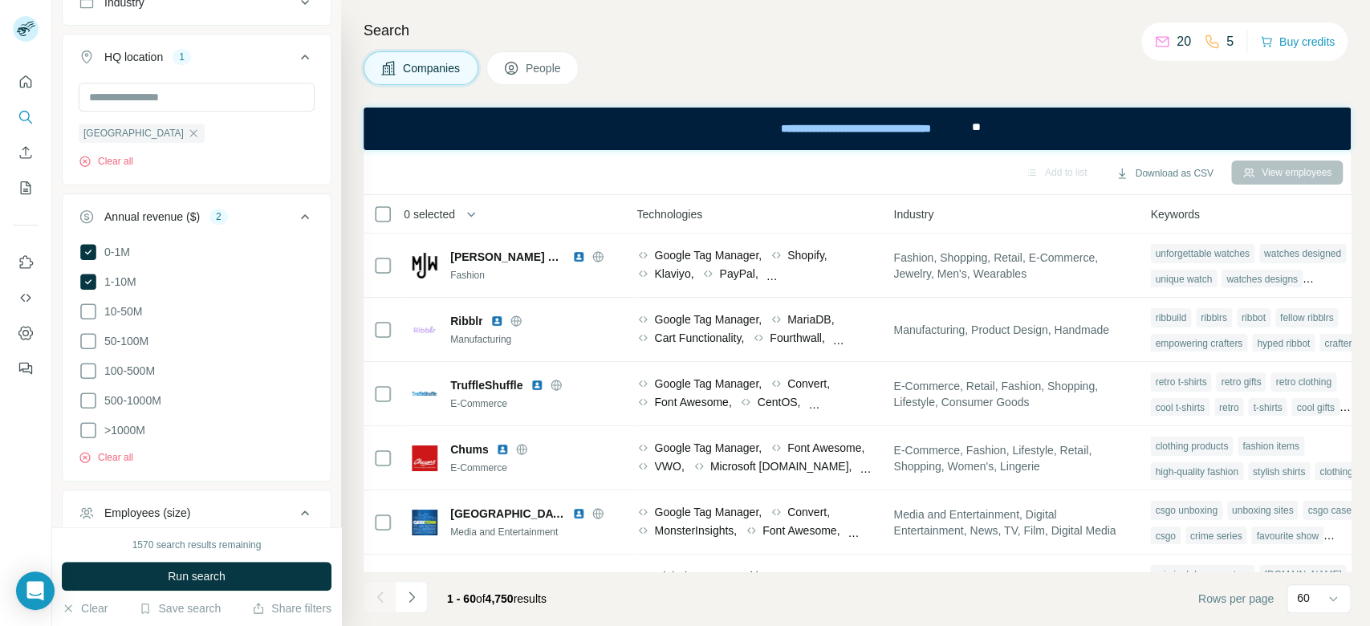
click at [112, 250] on span "0-1M" at bounding box center [114, 252] width 32 height 16
click at [275, 570] on button "Run search" at bounding box center [197, 576] width 270 height 29
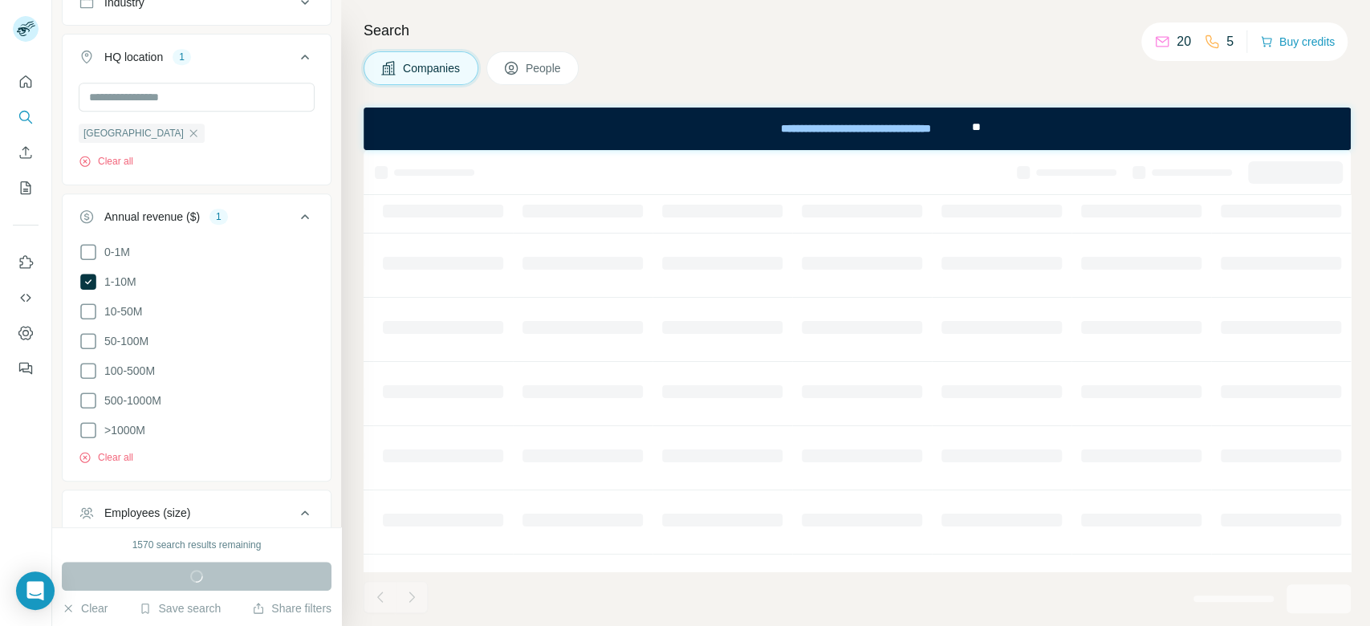
scroll to position [0, 550]
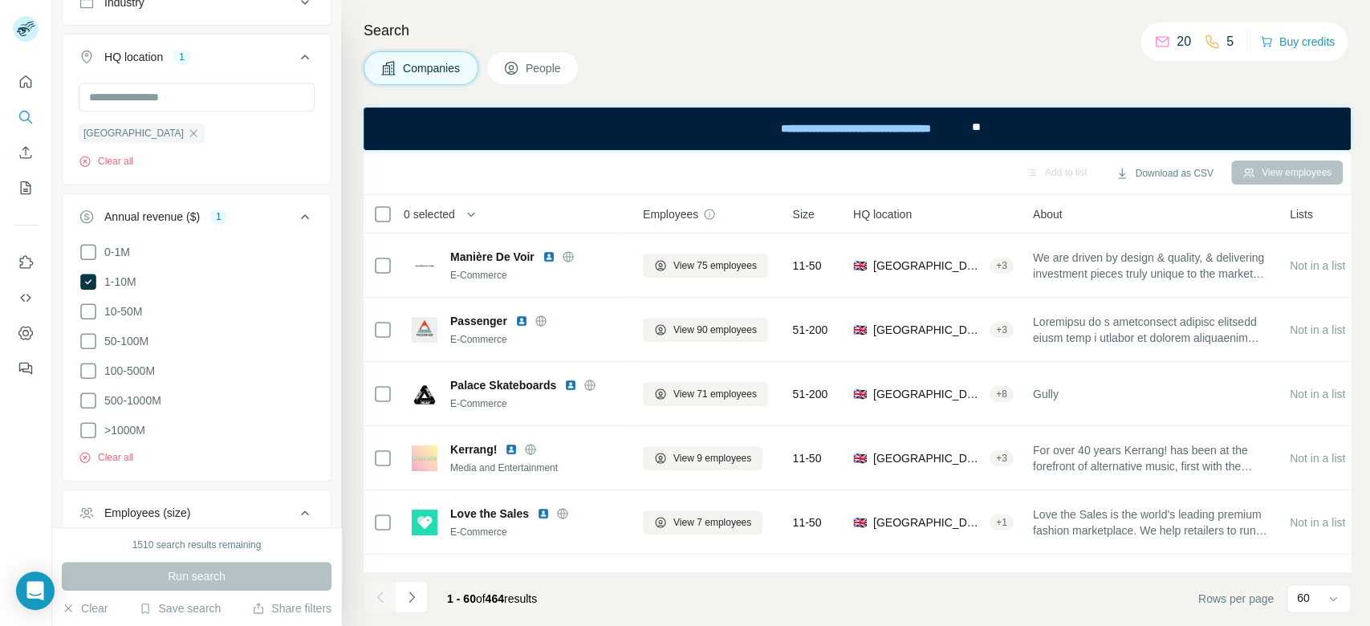
click at [417, 597] on icon "Navigate to next page" at bounding box center [412, 597] width 16 height 16
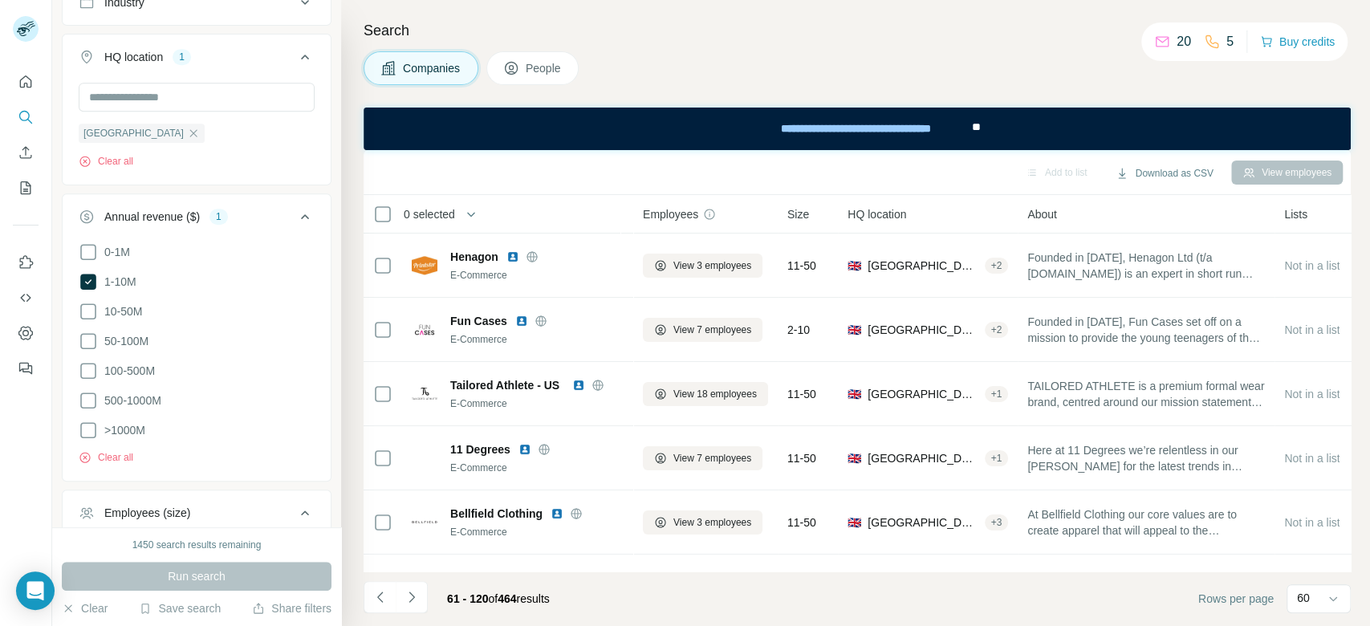
click at [417, 597] on icon "Navigate to next page" at bounding box center [412, 597] width 16 height 16
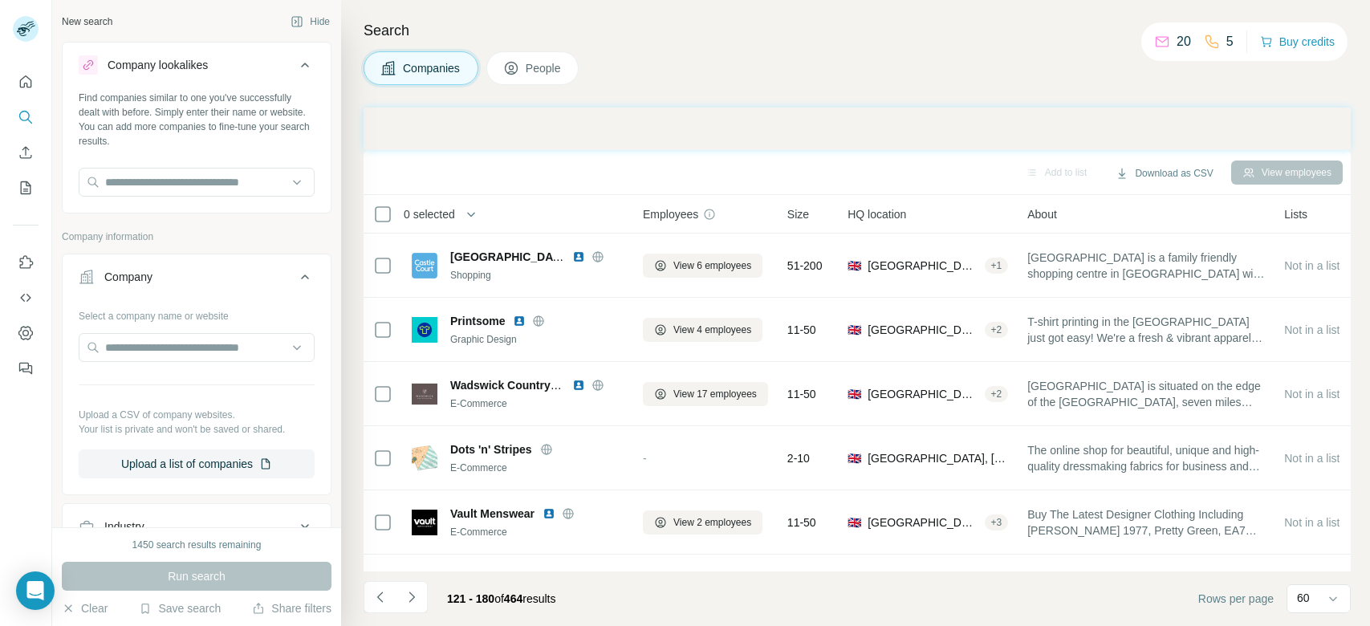
click at [417, 597] on icon "Navigate to next page" at bounding box center [412, 597] width 16 height 16
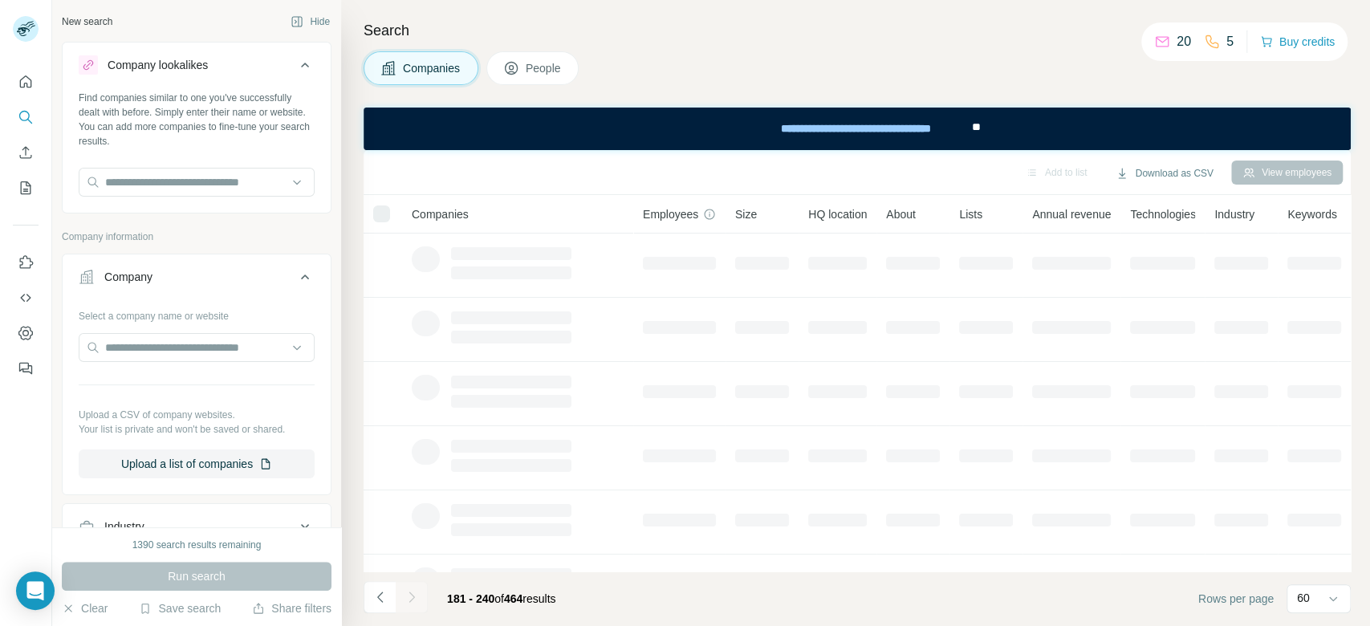
scroll to position [524, 0]
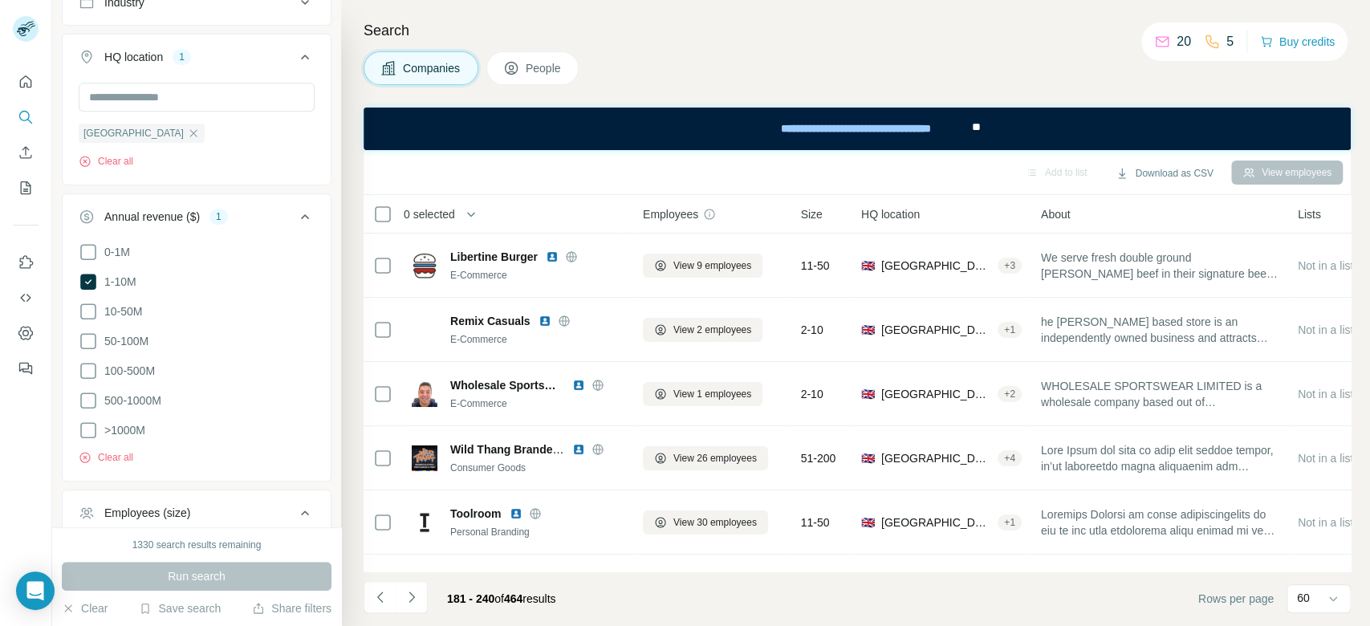
click at [417, 597] on icon "Navigate to next page" at bounding box center [412, 597] width 16 height 16
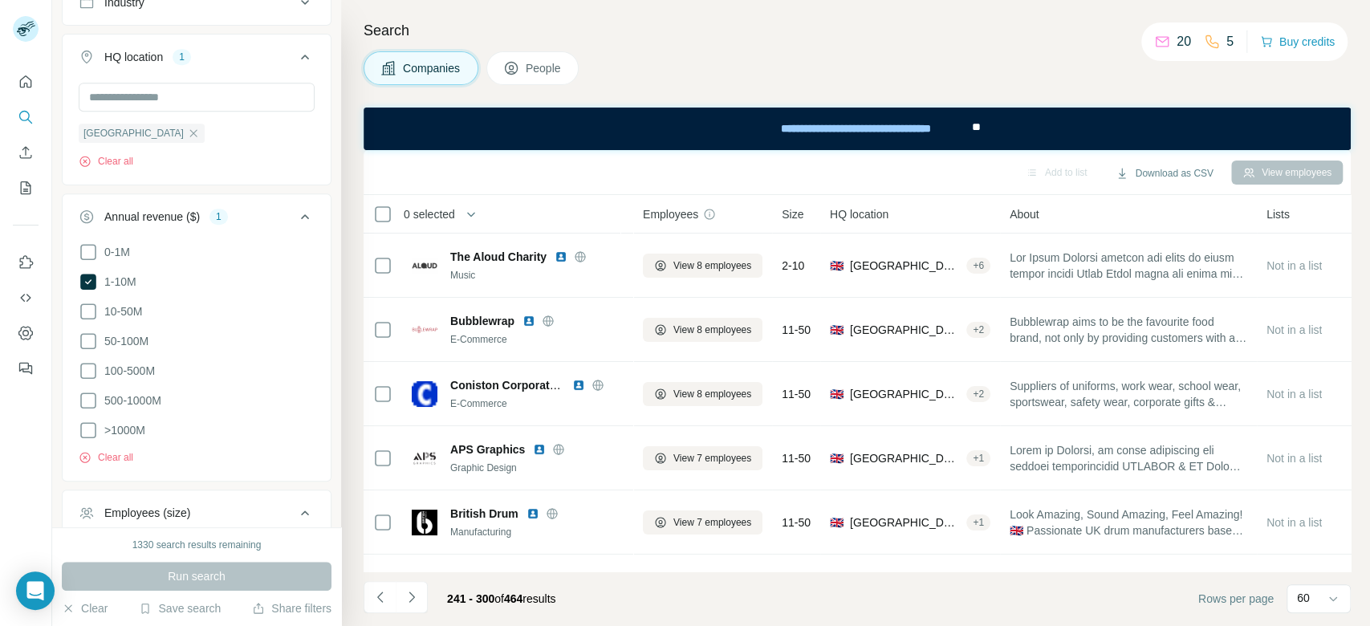
click at [417, 597] on icon "Navigate to next page" at bounding box center [412, 597] width 16 height 16
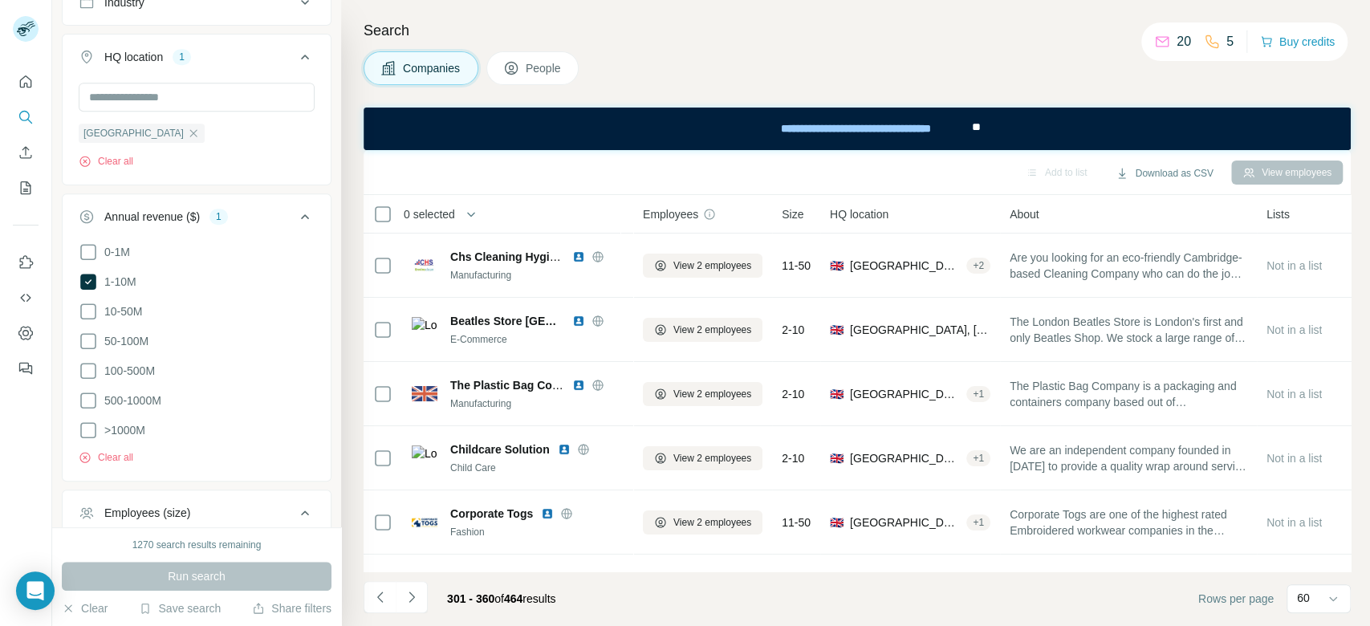
click at [417, 597] on icon "Navigate to next page" at bounding box center [412, 597] width 16 height 16
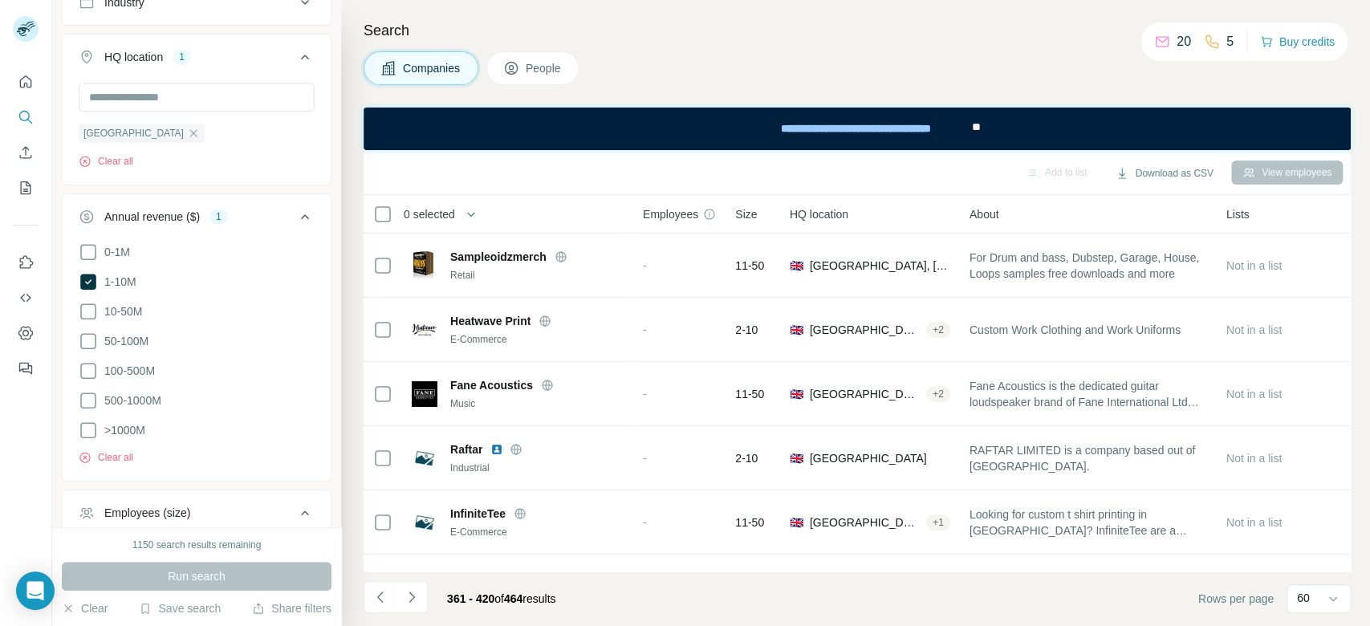
click at [417, 597] on icon "Navigate to next page" at bounding box center [412, 597] width 16 height 16
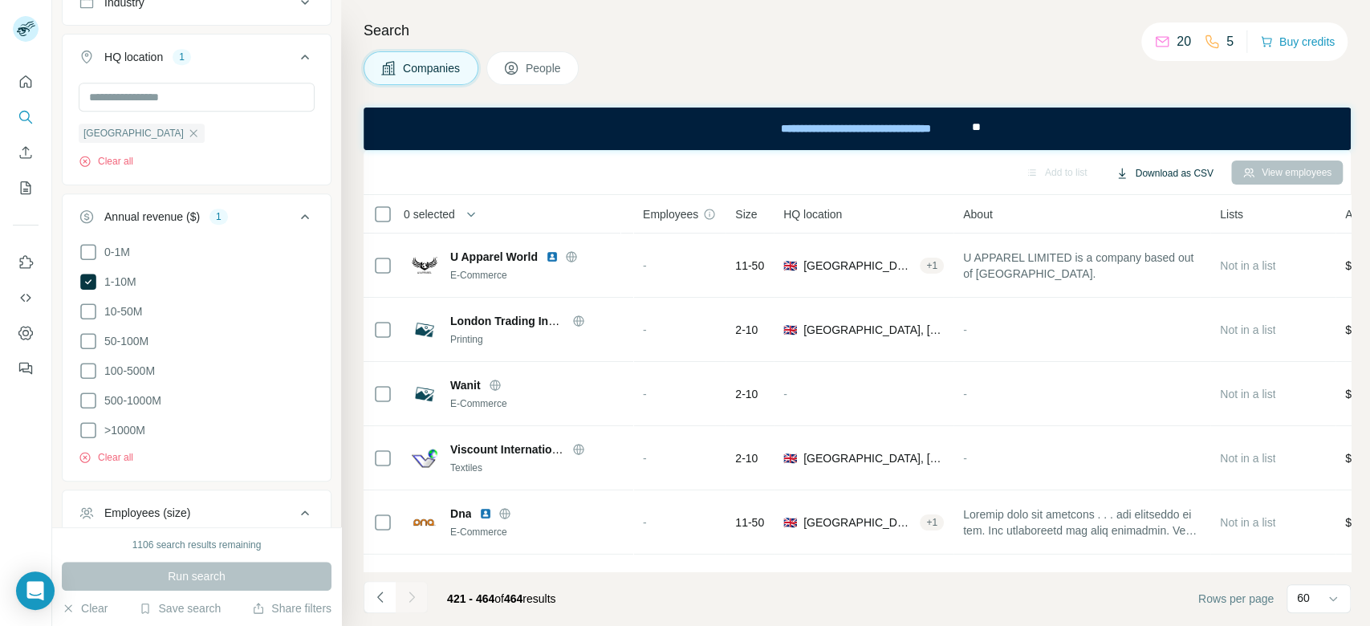
click at [1165, 172] on button "Download as CSV" at bounding box center [1164, 173] width 120 height 24
click at [1169, 226] on div "All viewed companies (464)" at bounding box center [1186, 236] width 157 height 29
